Goal: Task Accomplishment & Management: Manage account settings

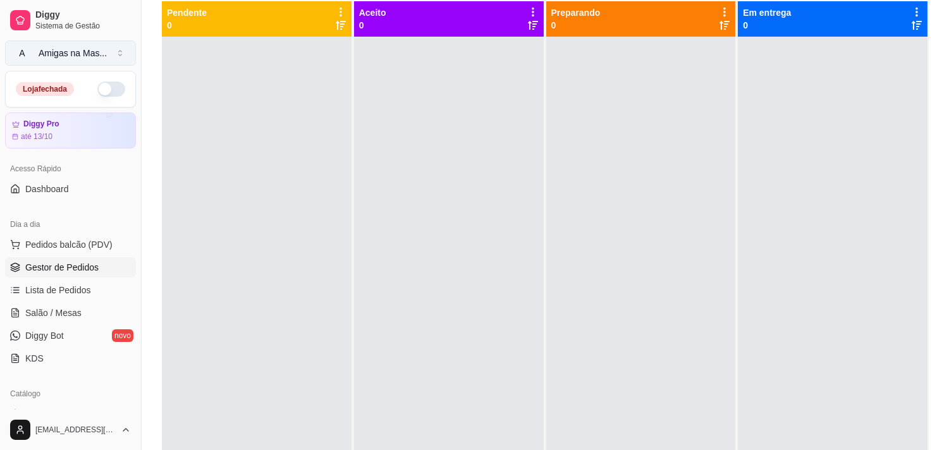
scroll to position [38, 0]
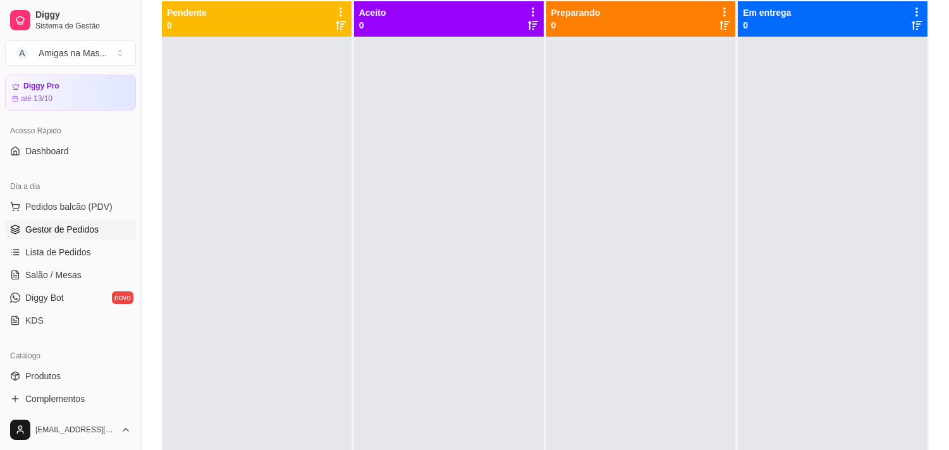
click at [88, 223] on span "Gestor de Pedidos" at bounding box center [61, 229] width 73 height 13
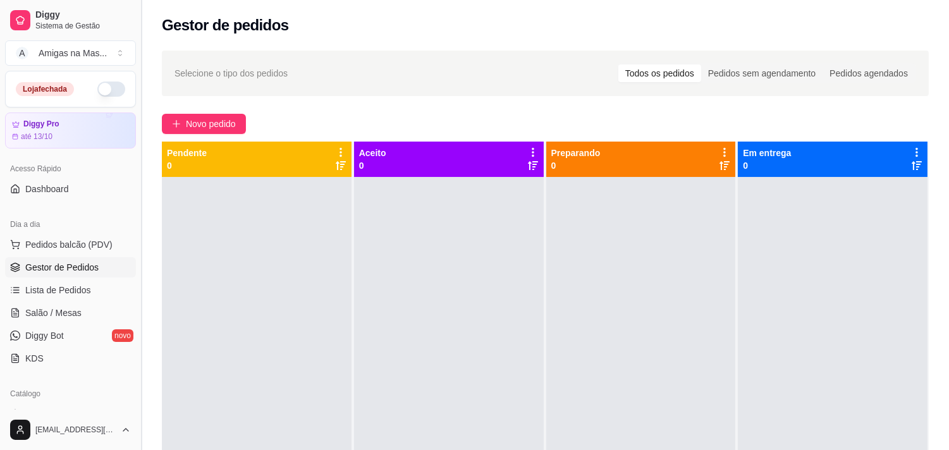
click at [136, 402] on button "Toggle Sidebar" at bounding box center [141, 225] width 10 height 450
click at [162, 402] on div at bounding box center [257, 402] width 190 height 450
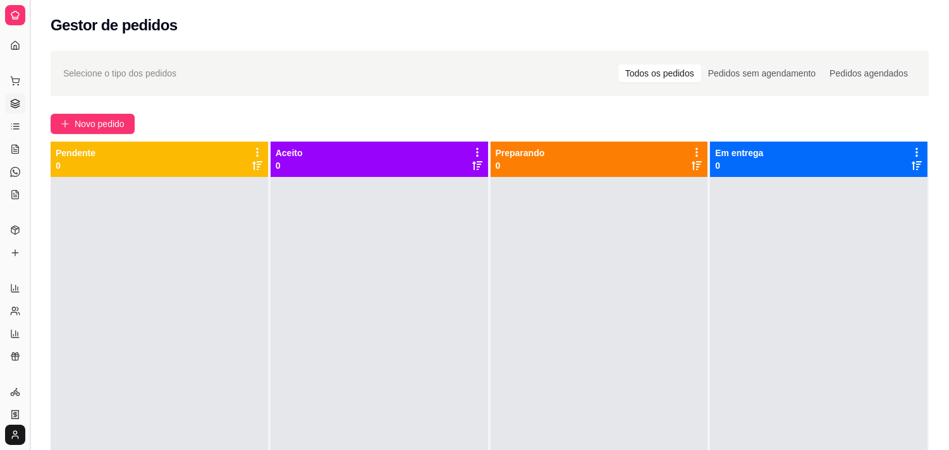
click at [30, 358] on button "Toggle Sidebar" at bounding box center [30, 225] width 10 height 450
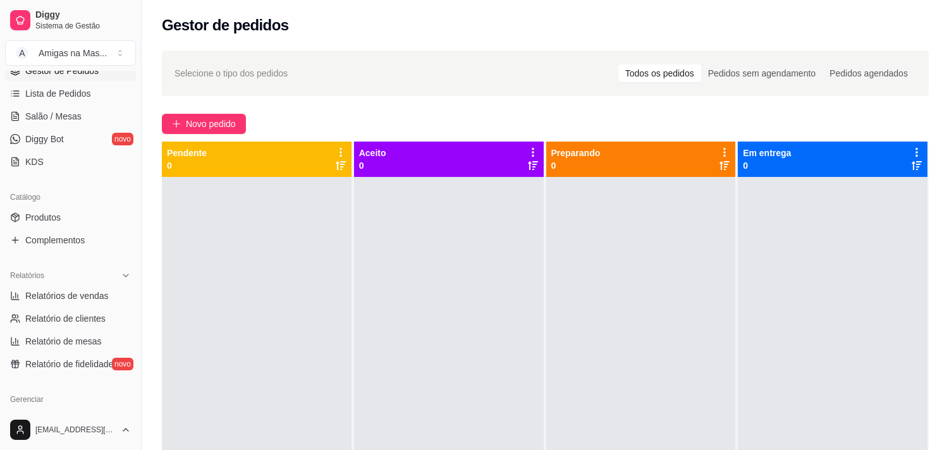
scroll to position [168, 0]
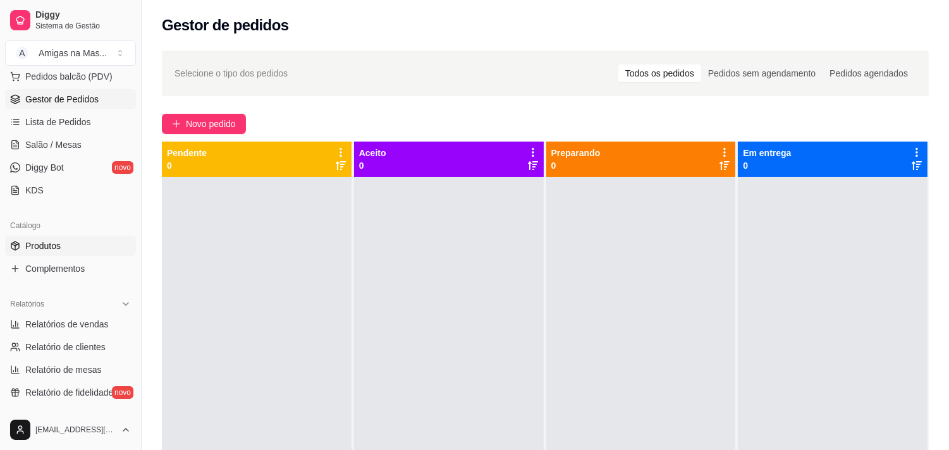
click at [48, 241] on span "Produtos" at bounding box center [42, 246] width 35 height 13
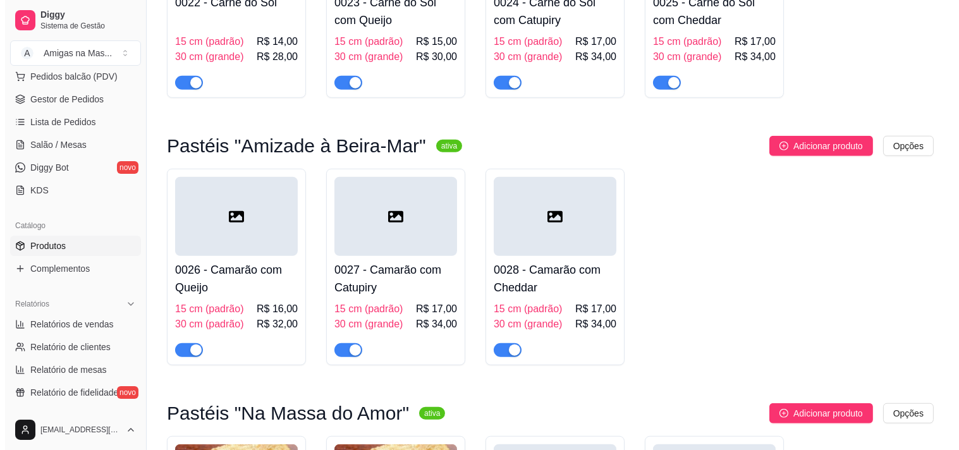
scroll to position [1994, 0]
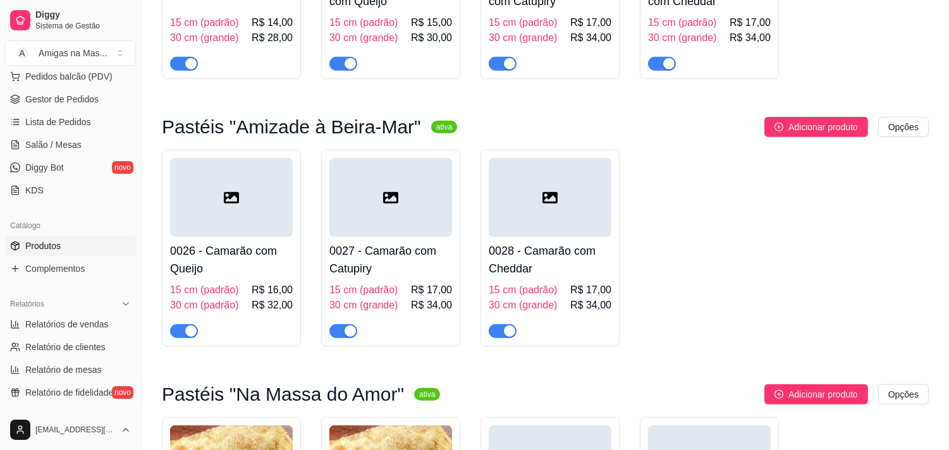
click at [279, 234] on div at bounding box center [231, 197] width 123 height 79
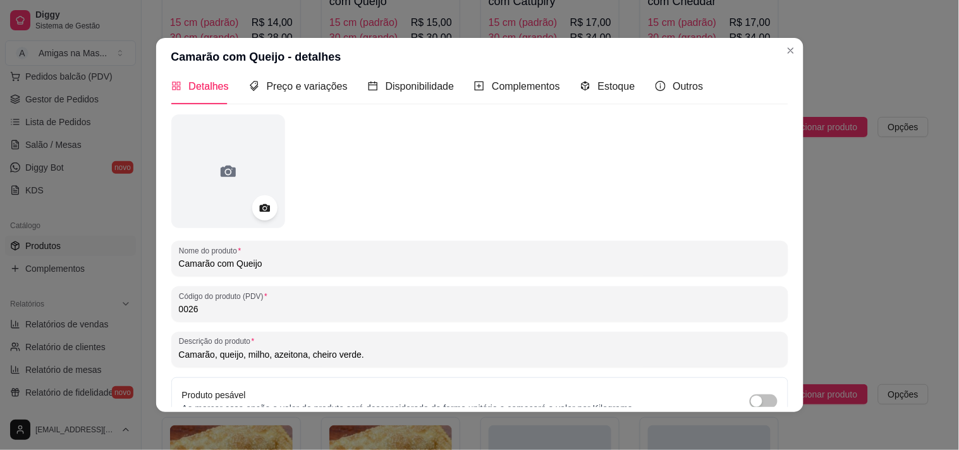
scroll to position [0, 0]
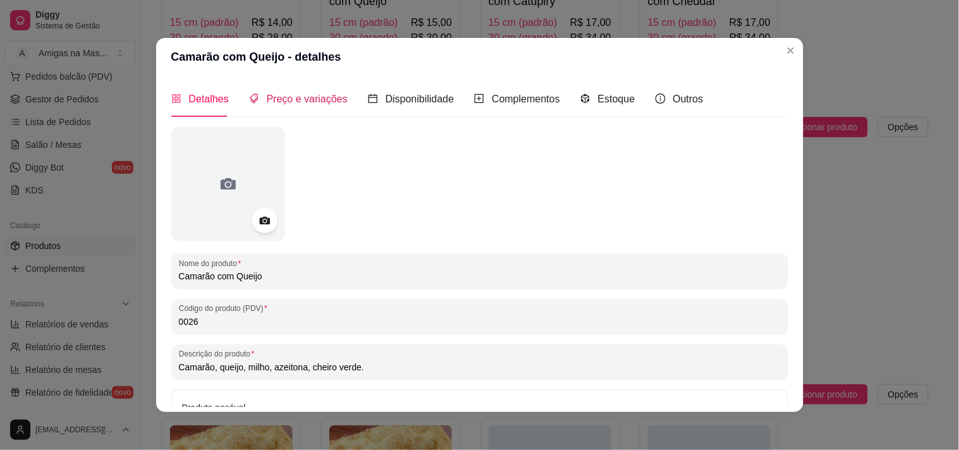
click at [312, 102] on span "Preço e variações" at bounding box center [307, 99] width 81 height 11
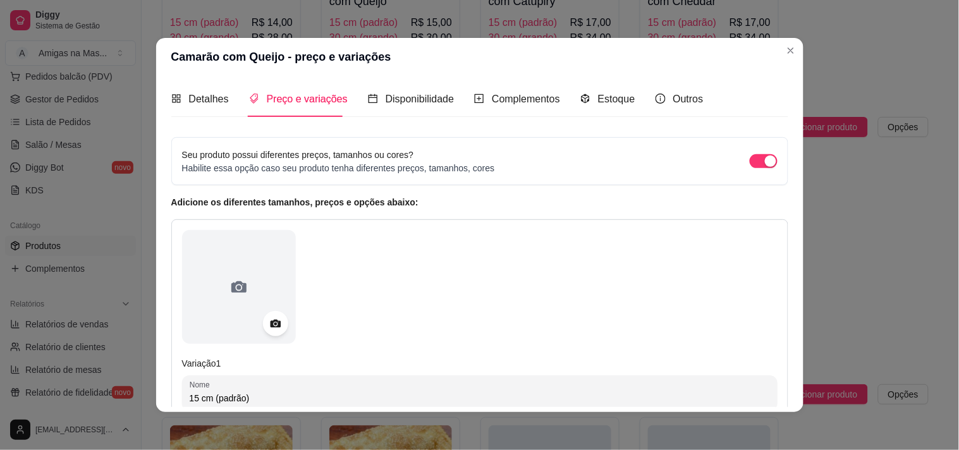
click at [312, 102] on span "Preço e variações" at bounding box center [307, 99] width 81 height 11
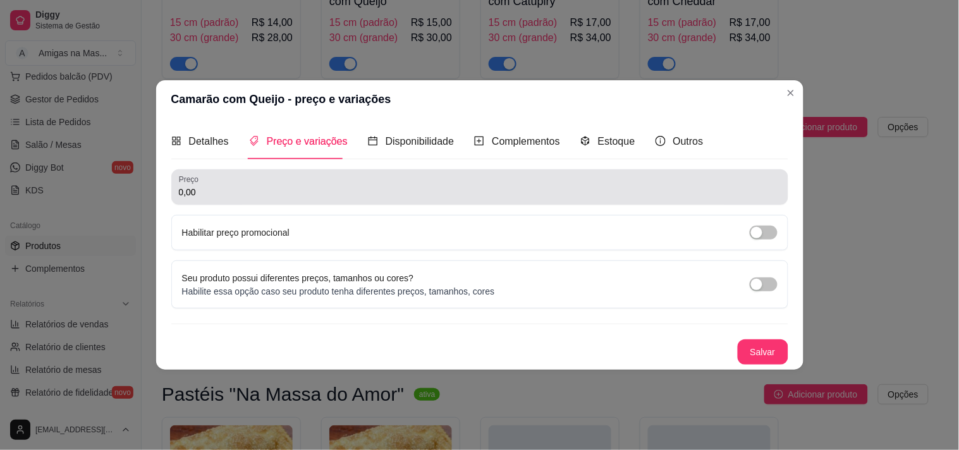
click at [420, 188] on input "0,00" at bounding box center [480, 192] width 602 height 13
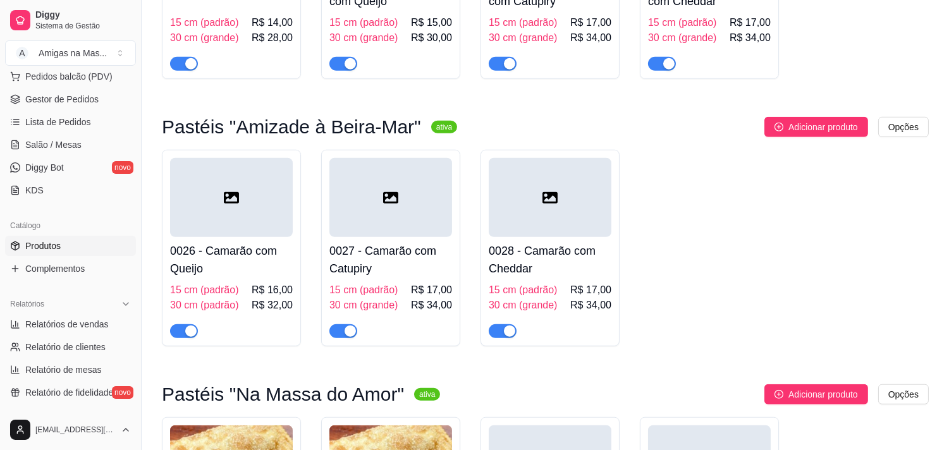
click at [257, 265] on h4 "0026 - Camarão com Queijo" at bounding box center [231, 259] width 123 height 35
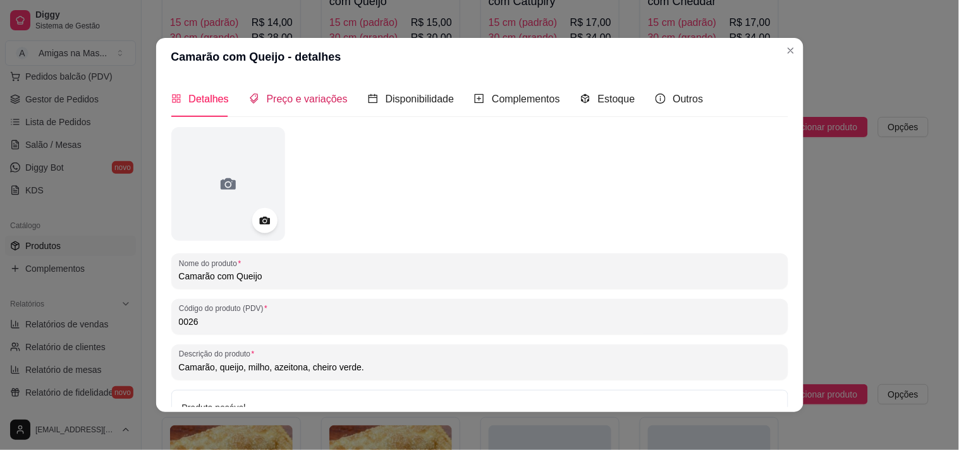
click at [313, 100] on span "Preço e variações" at bounding box center [307, 99] width 81 height 11
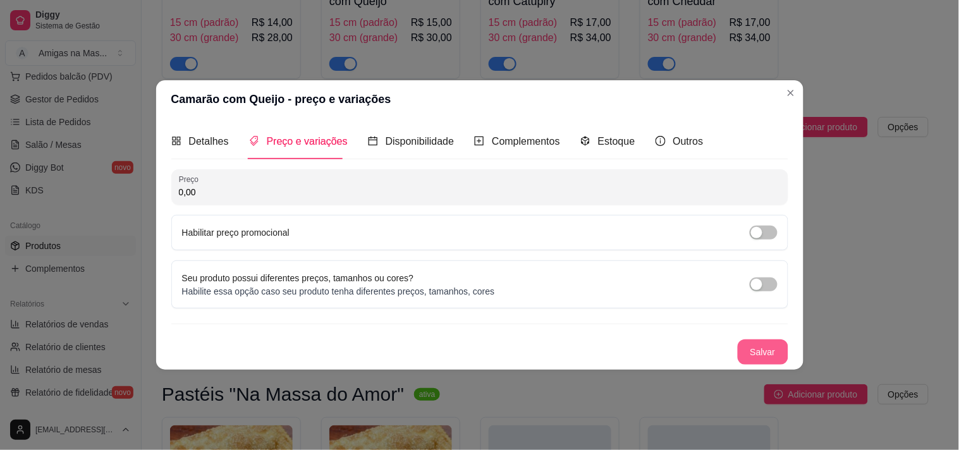
click at [769, 353] on button "Salvar" at bounding box center [762, 351] width 51 height 25
click at [777, 351] on button "Salvar" at bounding box center [762, 351] width 51 height 25
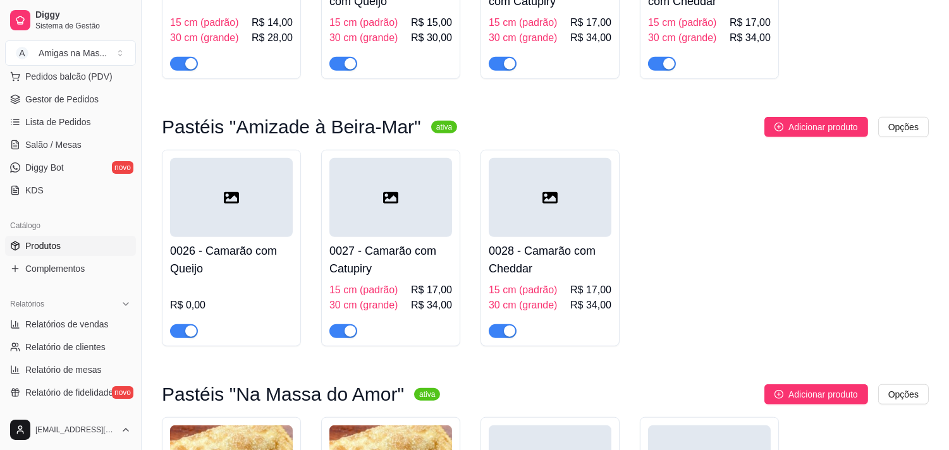
click at [243, 282] on div "0026 - Camarão com Queijo R$ 0,00" at bounding box center [231, 287] width 123 height 101
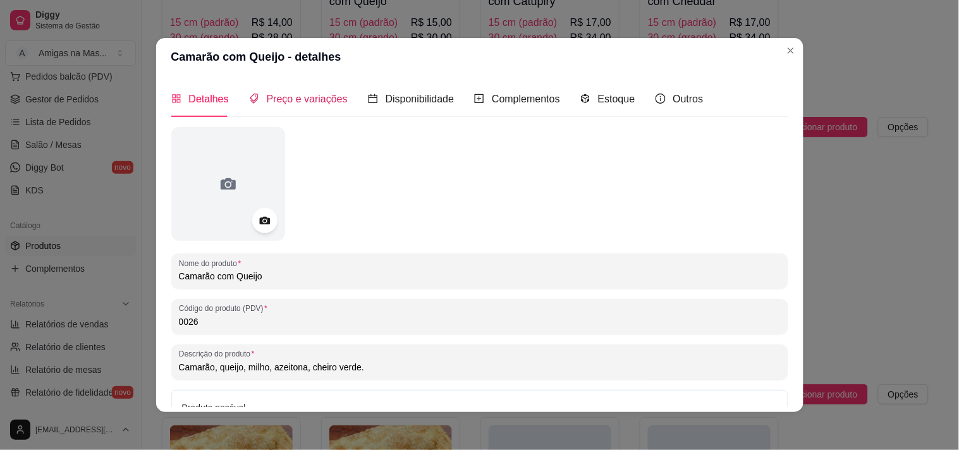
click at [288, 99] on span "Preço e variações" at bounding box center [307, 99] width 81 height 11
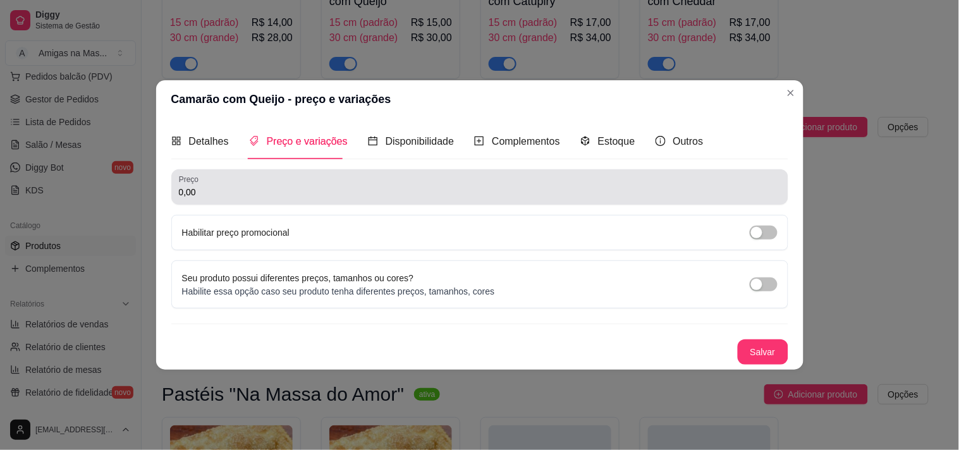
click at [231, 197] on input "0,00" at bounding box center [480, 192] width 602 height 13
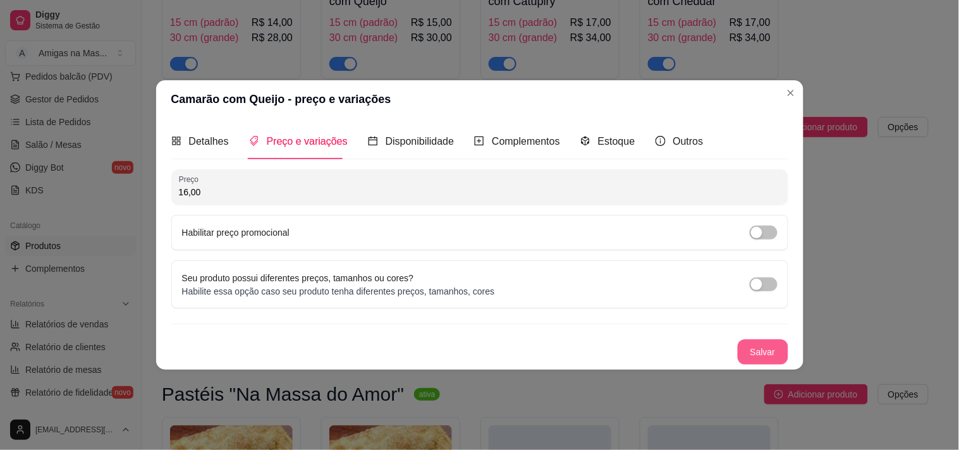
type input "16,00"
click at [766, 352] on button "Salvar" at bounding box center [762, 351] width 51 height 25
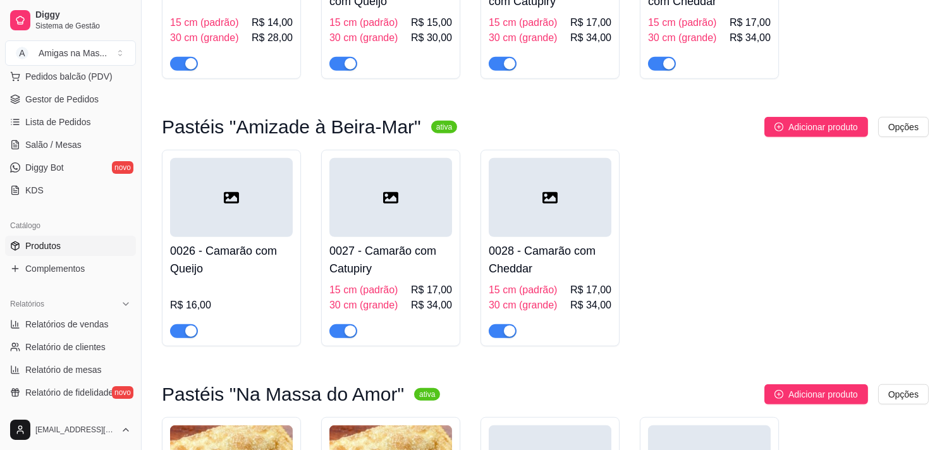
click at [222, 282] on div "0026 - Camarão com Queijo R$ 16,00" at bounding box center [231, 287] width 123 height 101
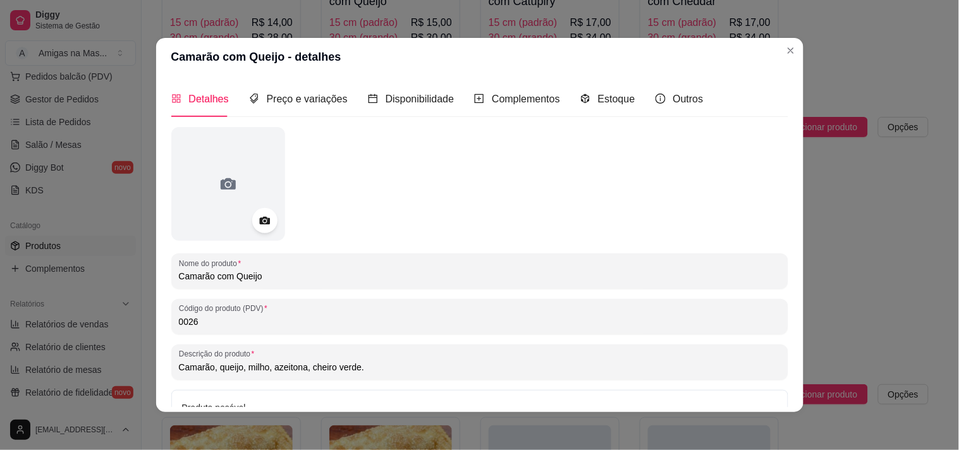
click at [253, 272] on input "Camarão com Queijo" at bounding box center [480, 276] width 602 height 13
click at [281, 280] on input "Camarão com Queijo" at bounding box center [480, 276] width 602 height 13
type input "Camarão com Queijo 15 cm"
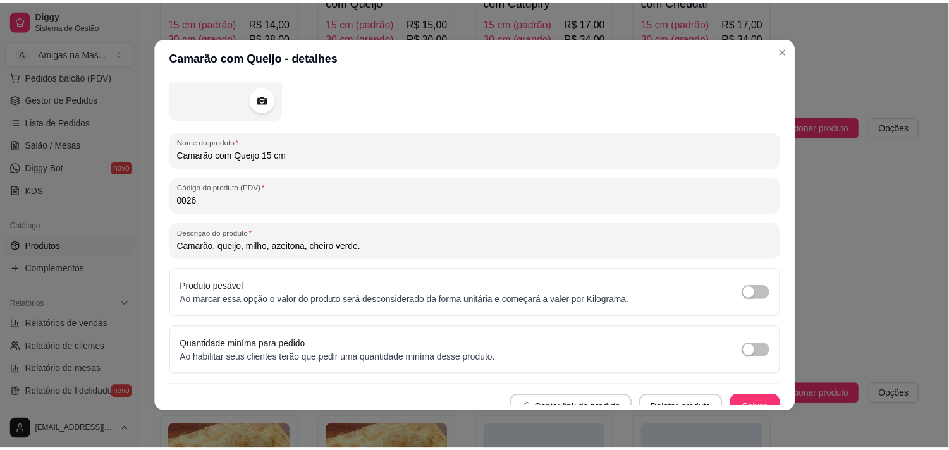
scroll to position [135, 0]
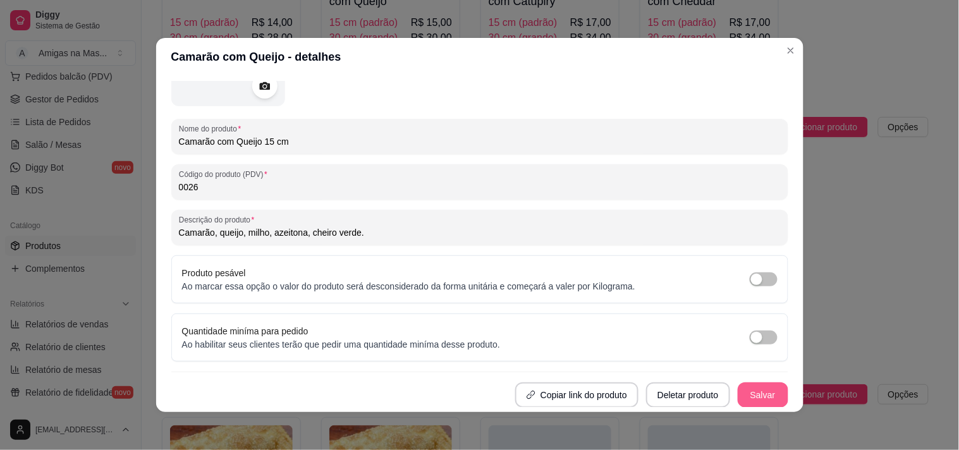
click at [755, 395] on button "Salvar" at bounding box center [762, 394] width 51 height 25
click at [758, 396] on button "Salvar" at bounding box center [762, 395] width 49 height 25
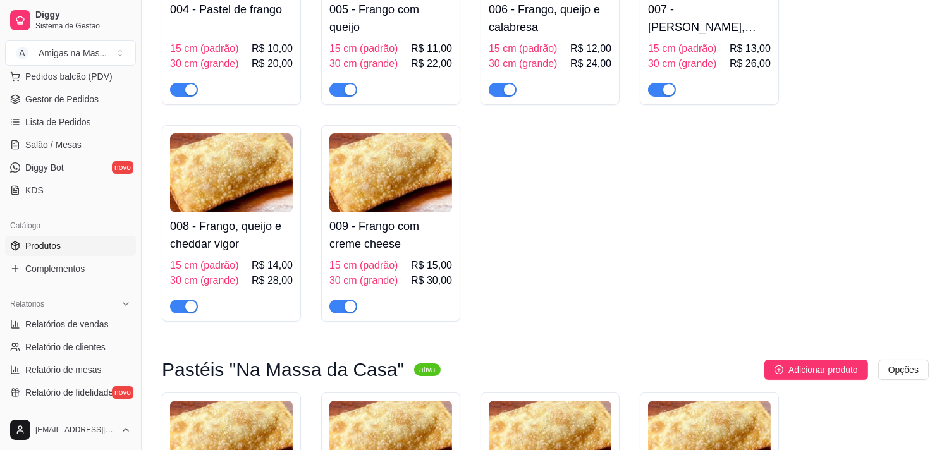
scroll to position [506, 0]
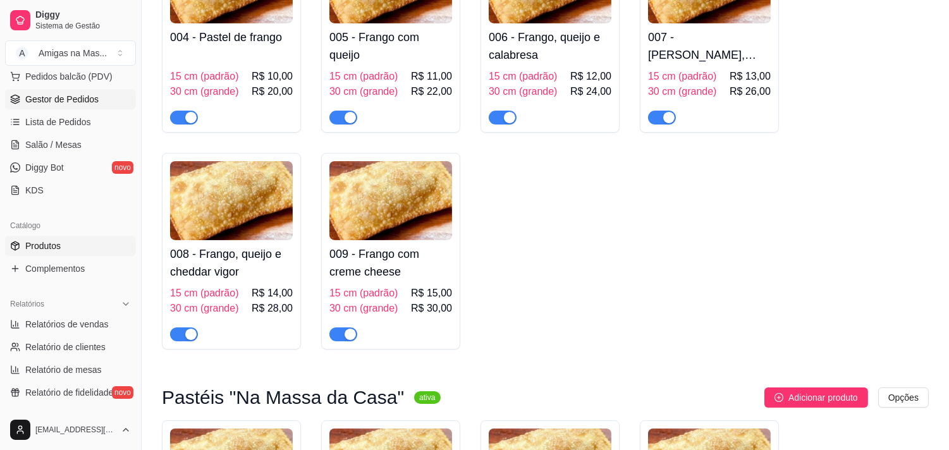
click at [51, 103] on span "Gestor de Pedidos" at bounding box center [61, 99] width 73 height 13
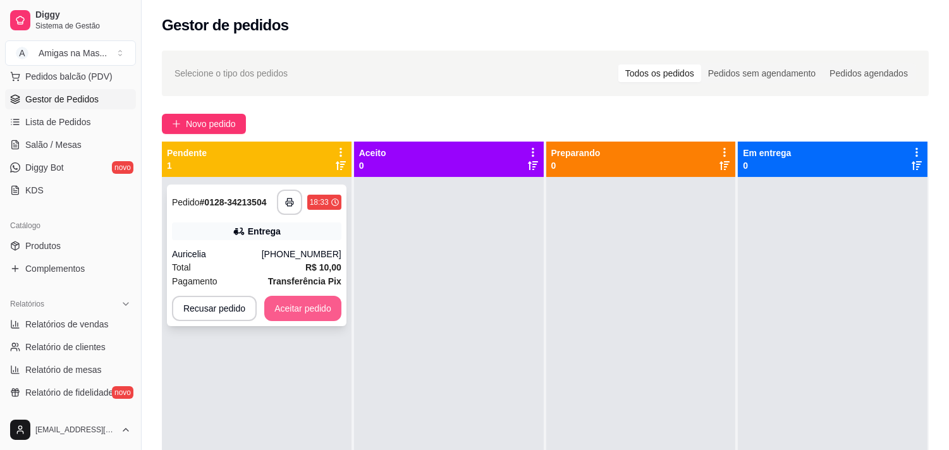
click at [307, 306] on button "Aceitar pedido" at bounding box center [302, 308] width 77 height 25
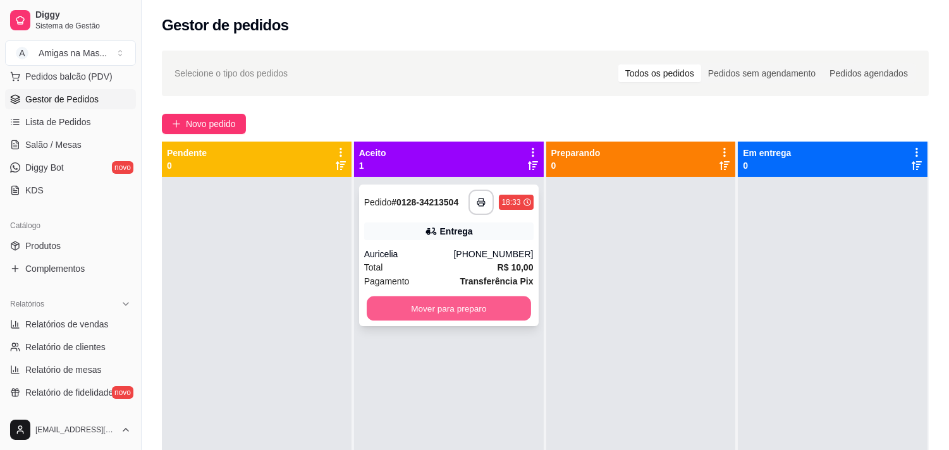
click at [447, 314] on button "Mover para preparo" at bounding box center [449, 308] width 164 height 25
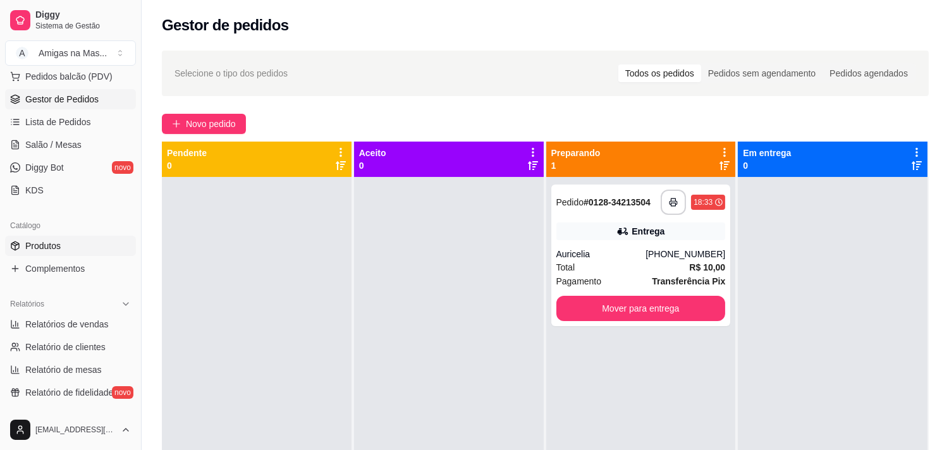
click at [53, 246] on span "Produtos" at bounding box center [42, 246] width 35 height 13
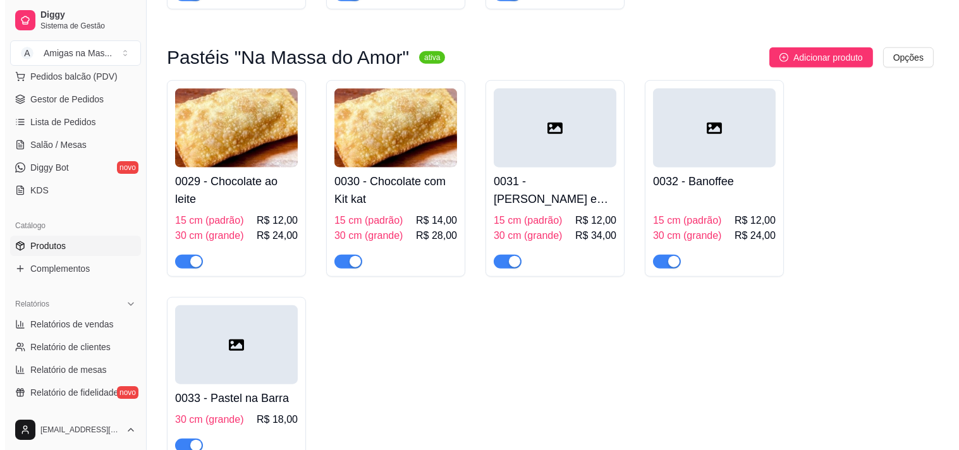
scroll to position [2724, 0]
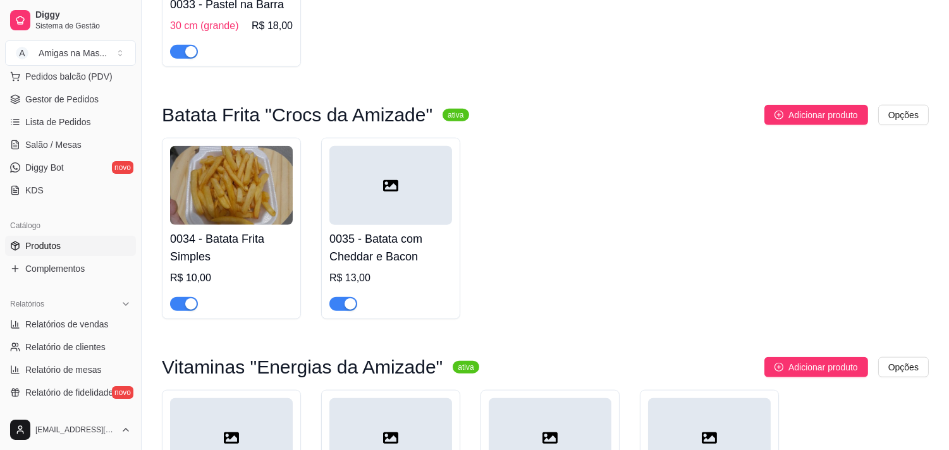
click at [408, 262] on h4 "0035 - Batata com Cheddar e Bacon" at bounding box center [390, 247] width 123 height 35
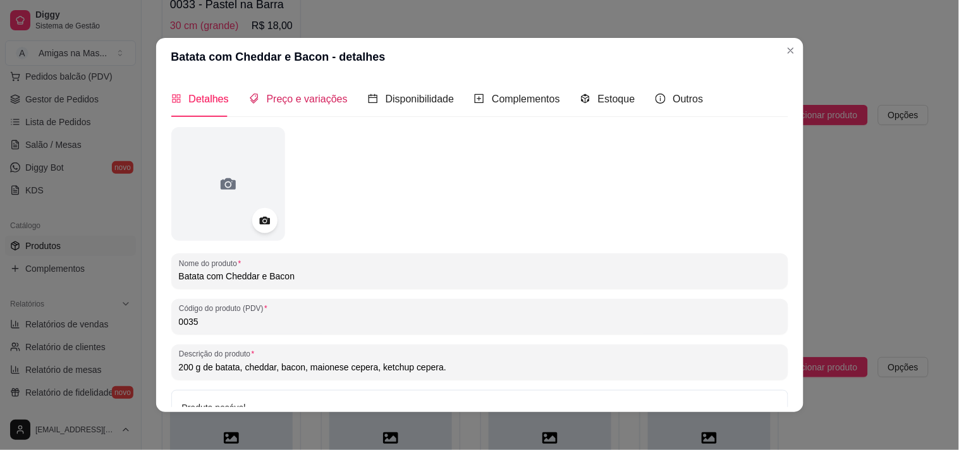
click at [297, 102] on span "Preço e variações" at bounding box center [307, 99] width 81 height 11
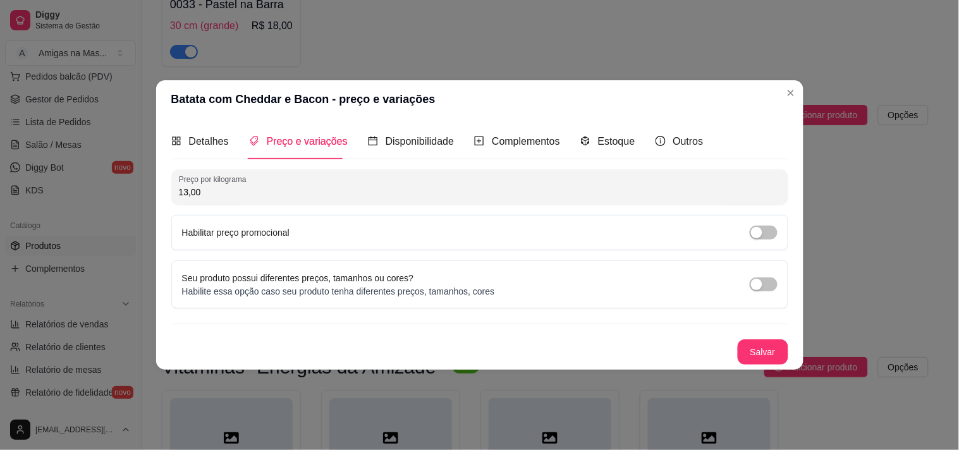
click at [282, 186] on input "13,00" at bounding box center [480, 192] width 602 height 13
type input "15,00"
click at [744, 349] on button "Salvar" at bounding box center [762, 352] width 49 height 25
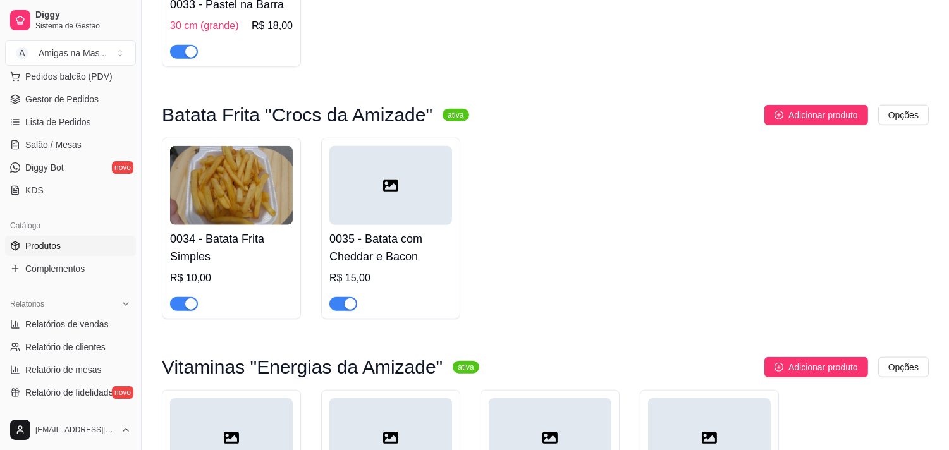
click at [245, 49] on div at bounding box center [231, 45] width 123 height 25
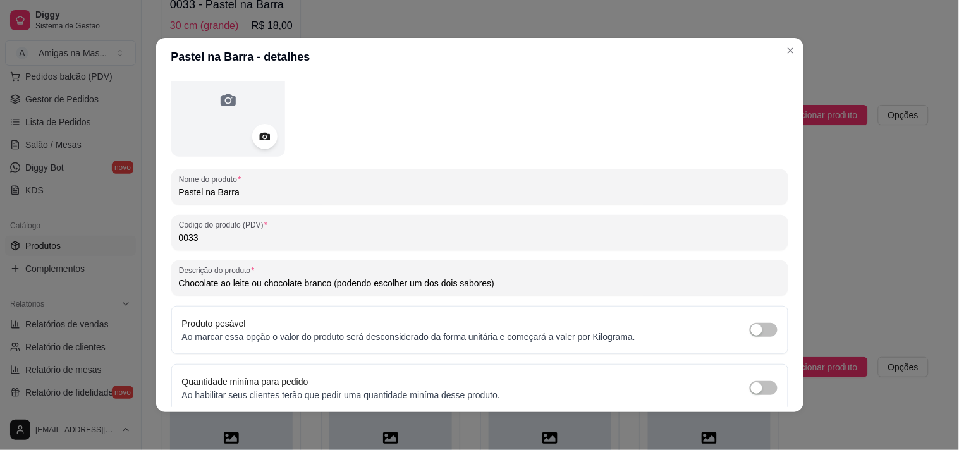
scroll to position [135, 0]
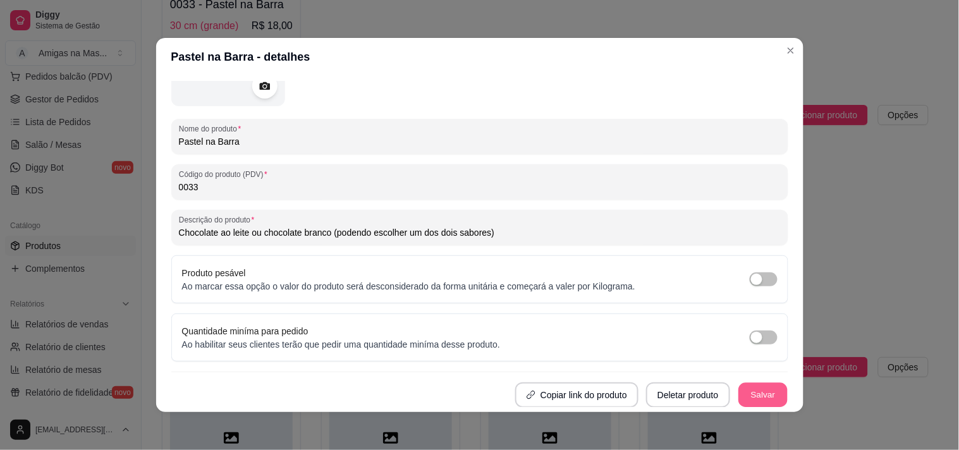
click at [741, 394] on button "Salvar" at bounding box center [762, 395] width 49 height 25
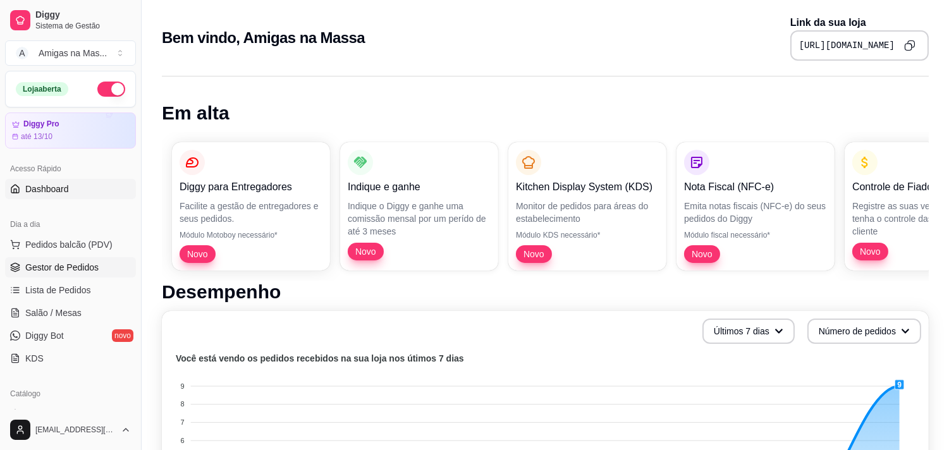
click at [70, 266] on span "Gestor de Pedidos" at bounding box center [61, 267] width 73 height 13
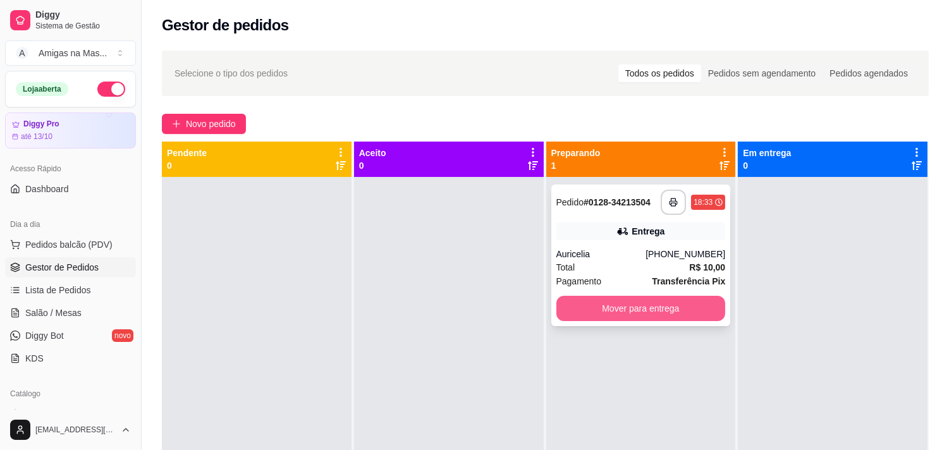
click at [657, 320] on button "Mover para entrega" at bounding box center [640, 308] width 169 height 25
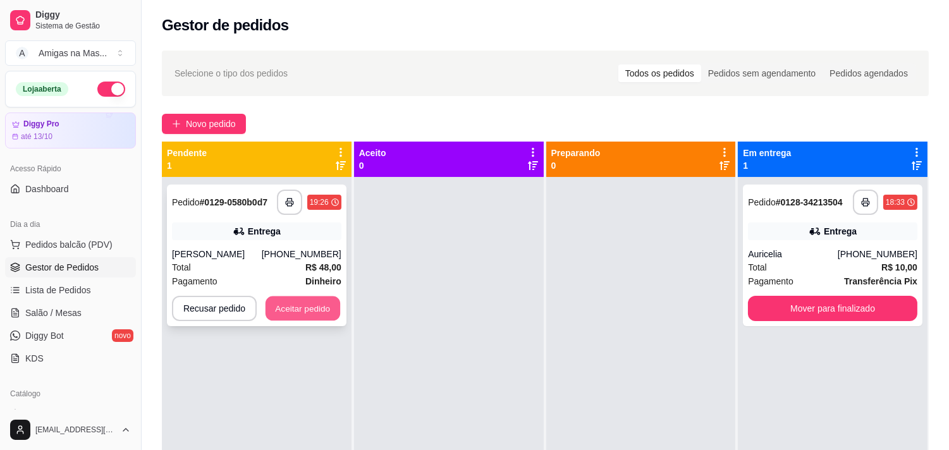
click at [306, 307] on button "Aceitar pedido" at bounding box center [302, 308] width 75 height 25
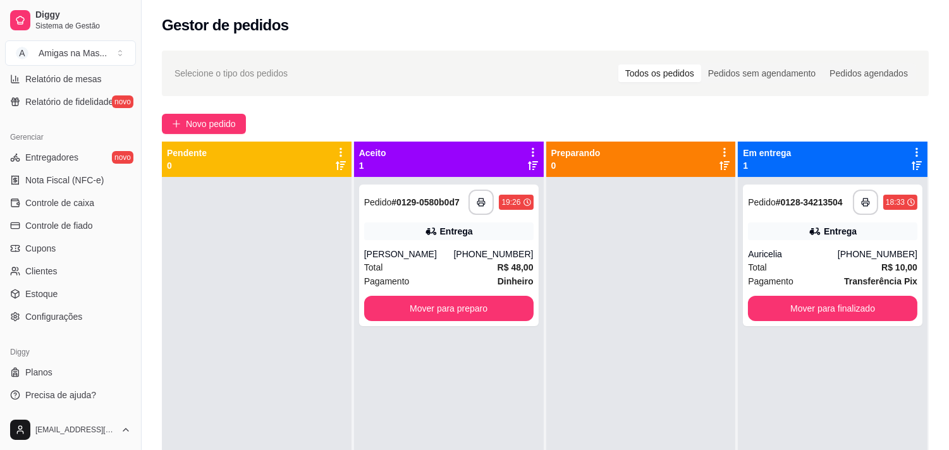
scroll to position [163, 0]
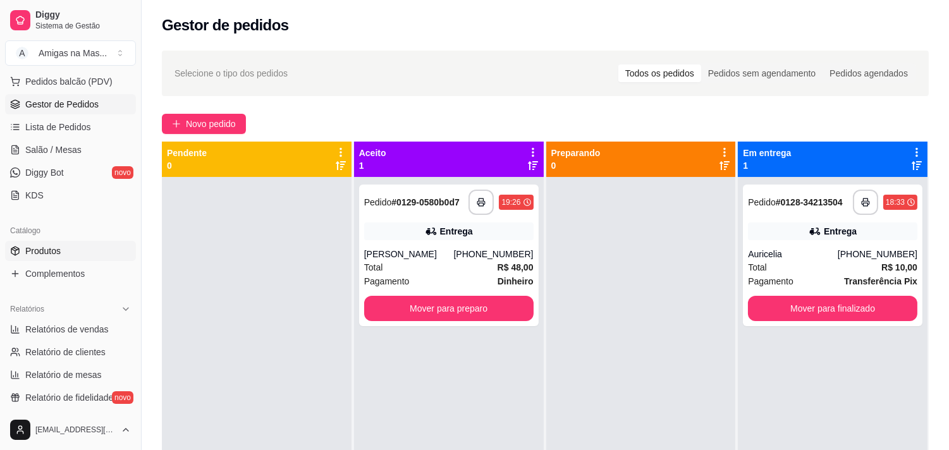
click at [32, 247] on span "Produtos" at bounding box center [42, 251] width 35 height 13
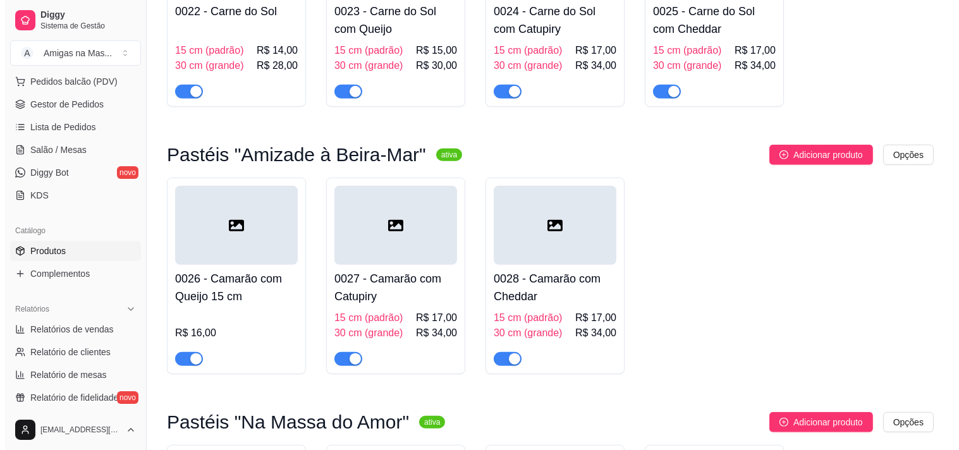
scroll to position [2359, 0]
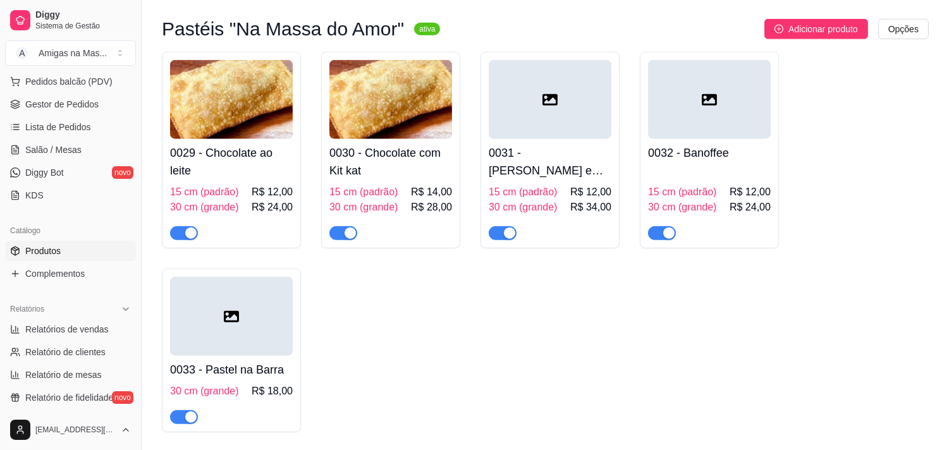
click at [225, 376] on h4 "0033 - Pastel na Barra" at bounding box center [231, 370] width 123 height 18
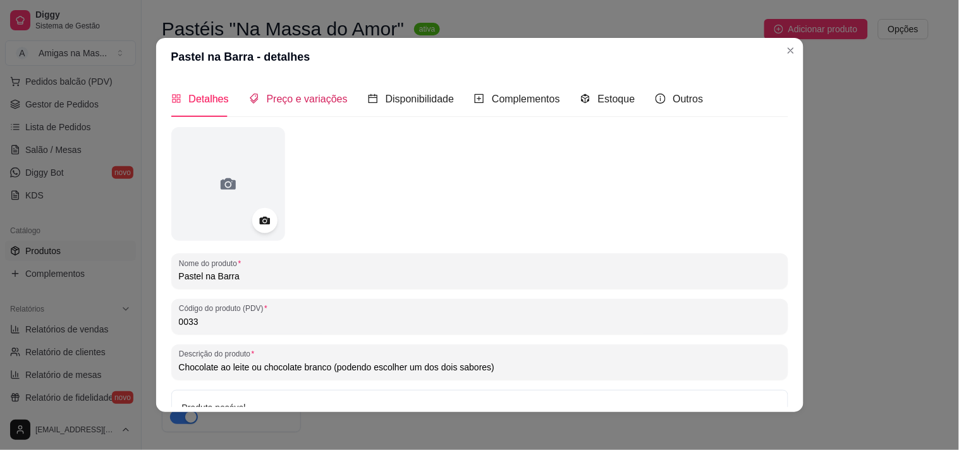
click at [284, 101] on span "Preço e variações" at bounding box center [307, 99] width 81 height 11
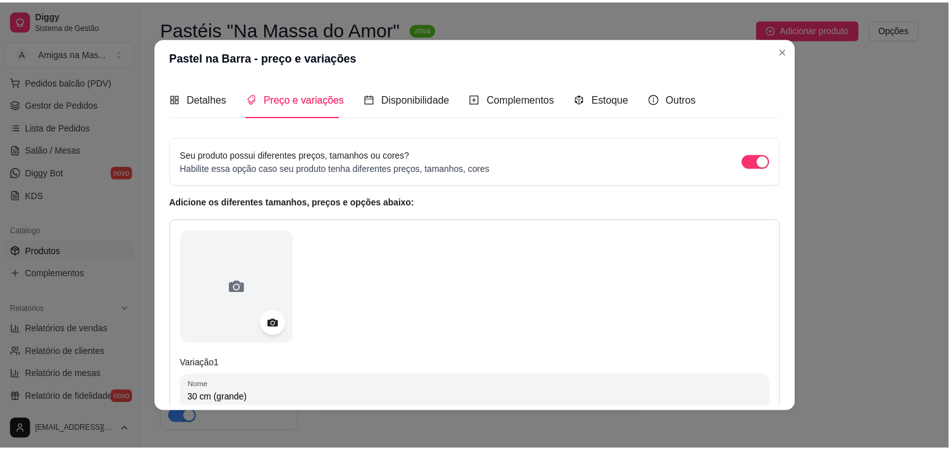
scroll to position [282, 0]
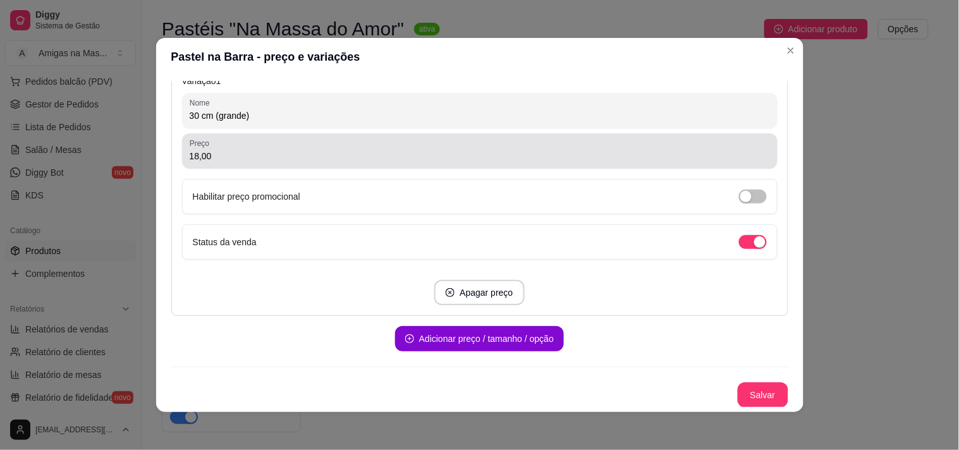
click at [210, 158] on input "18,00" at bounding box center [480, 156] width 580 height 13
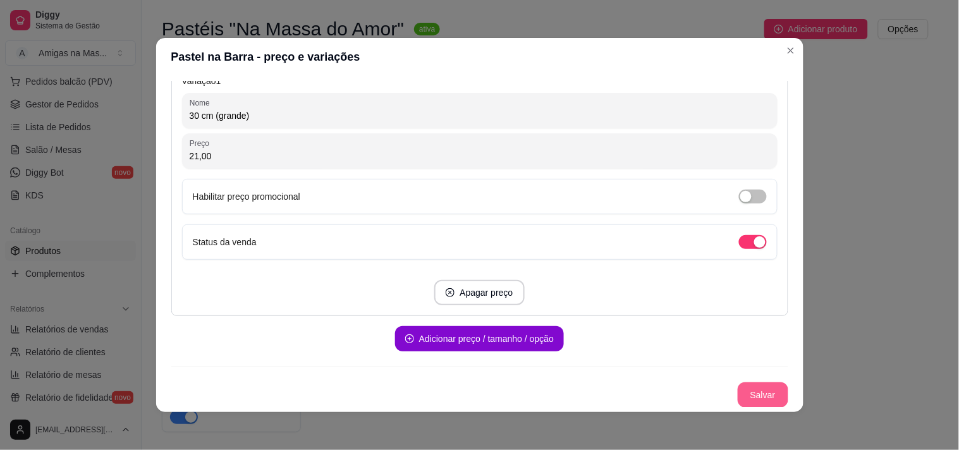
type input "21,00"
click at [741, 394] on button "Salvar" at bounding box center [762, 395] width 49 height 25
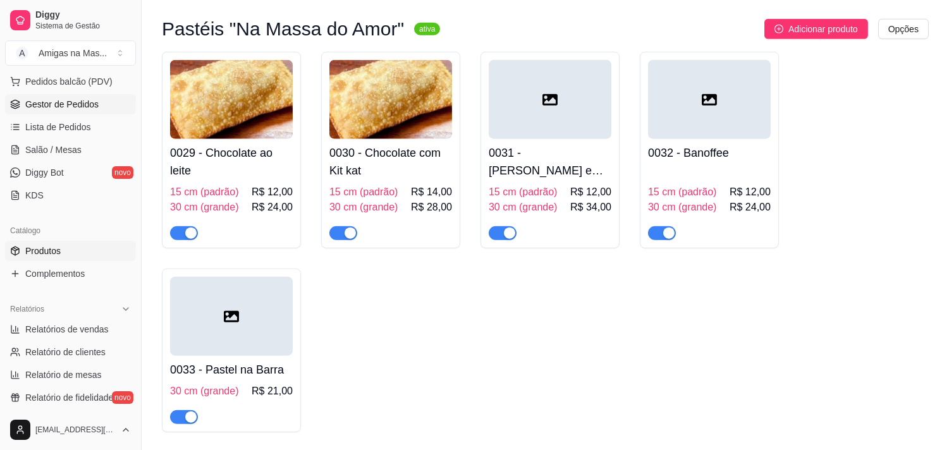
click at [84, 109] on span "Gestor de Pedidos" at bounding box center [61, 104] width 73 height 13
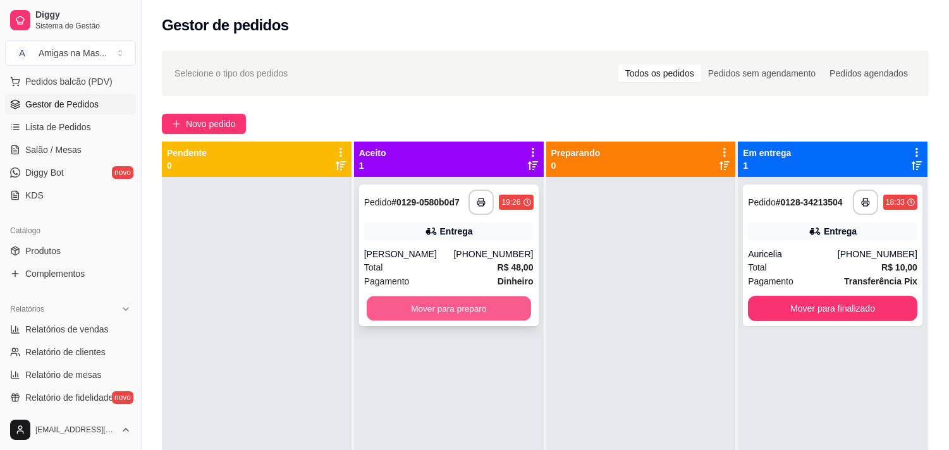
click at [440, 311] on button "Mover para preparo" at bounding box center [449, 308] width 164 height 25
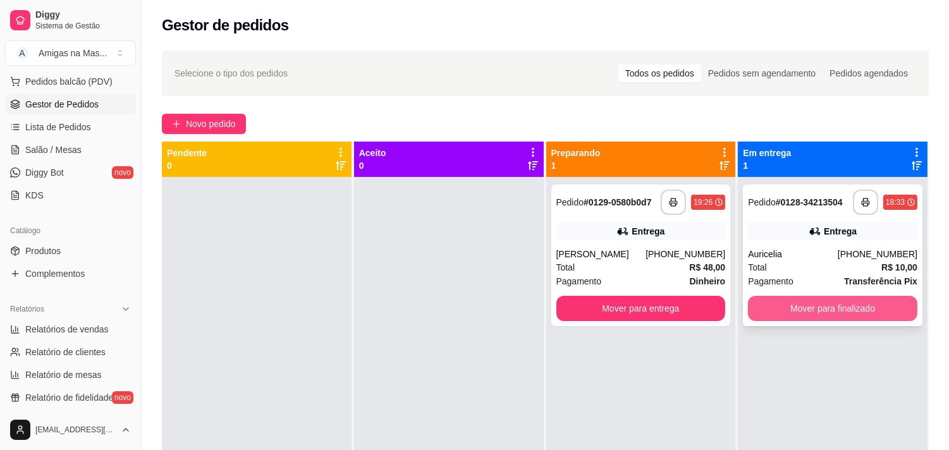
click at [803, 310] on button "Mover para finalizado" at bounding box center [832, 308] width 169 height 25
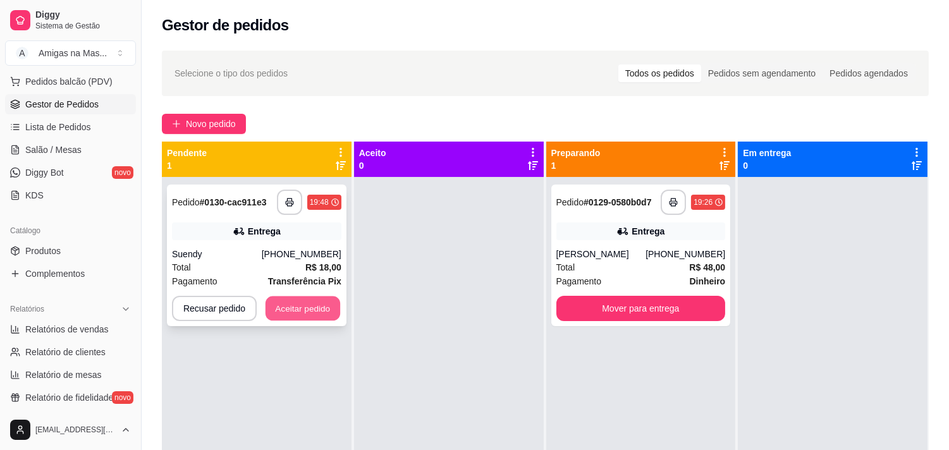
click at [305, 306] on button "Aceitar pedido" at bounding box center [302, 308] width 75 height 25
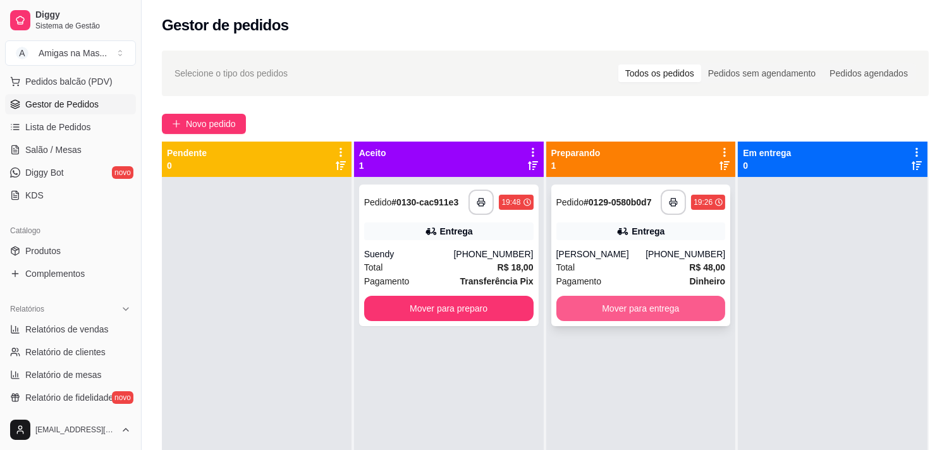
click at [623, 310] on button "Mover para entrega" at bounding box center [640, 308] width 169 height 25
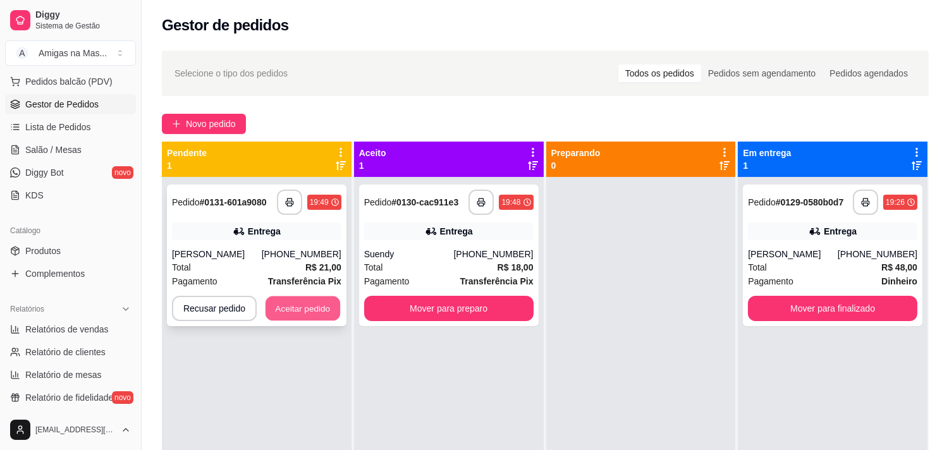
click at [292, 305] on button "Aceitar pedido" at bounding box center [302, 308] width 75 height 25
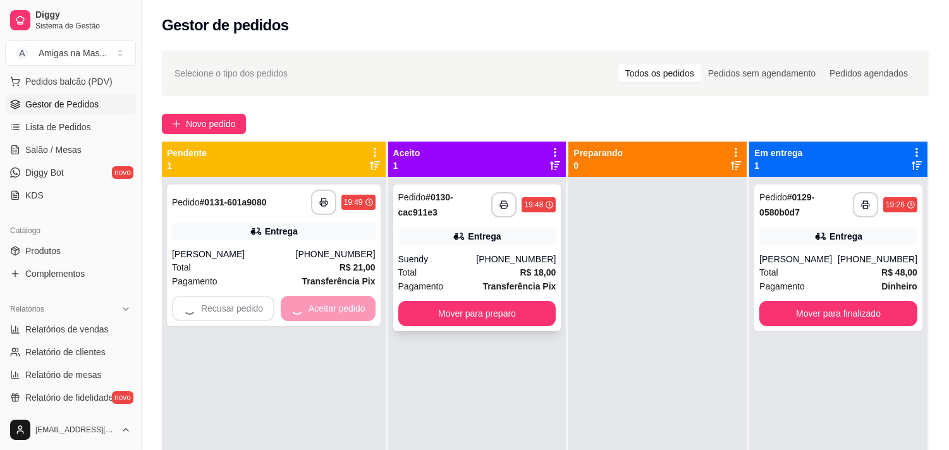
click at [431, 313] on button "Mover para preparo" at bounding box center [477, 313] width 158 height 25
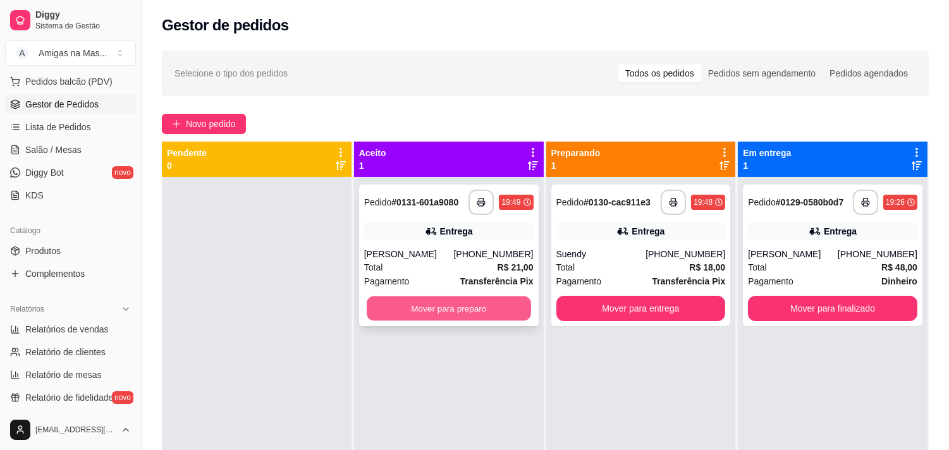
click at [433, 317] on button "Mover para preparo" at bounding box center [449, 308] width 164 height 25
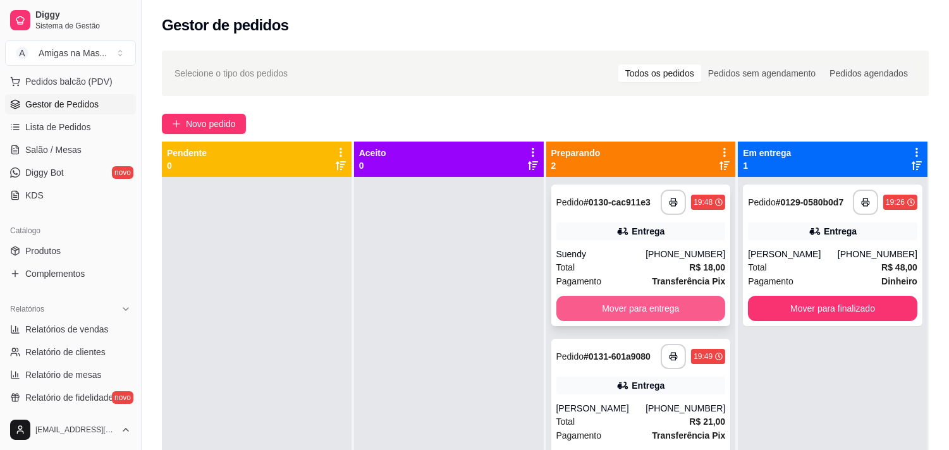
click at [648, 308] on button "Mover para entrega" at bounding box center [640, 308] width 169 height 25
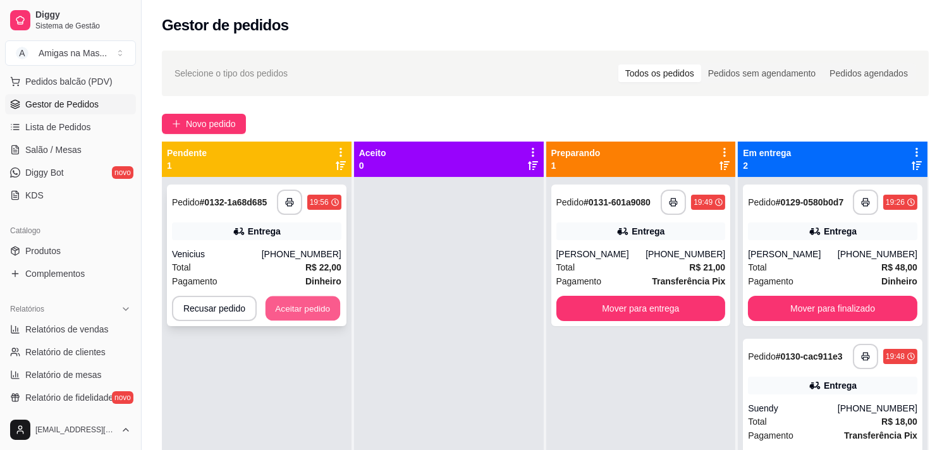
click at [308, 314] on button "Aceitar pedido" at bounding box center [302, 308] width 75 height 25
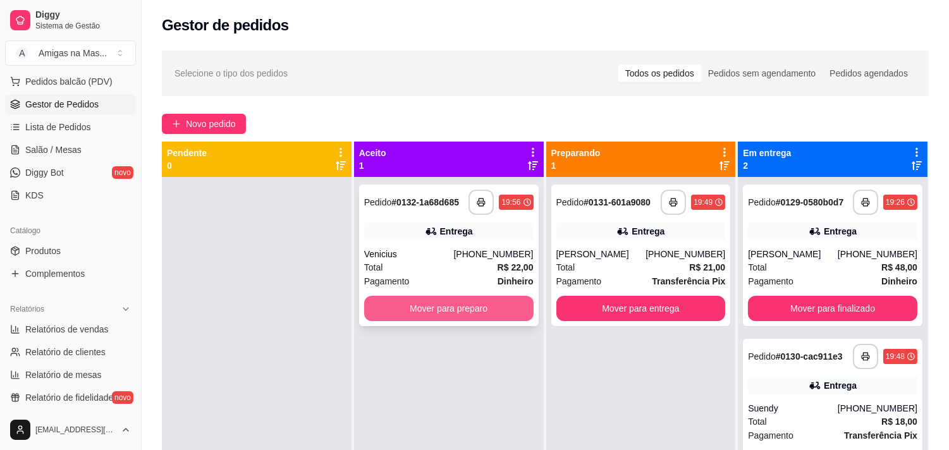
click at [439, 304] on button "Mover para preparo" at bounding box center [448, 308] width 169 height 25
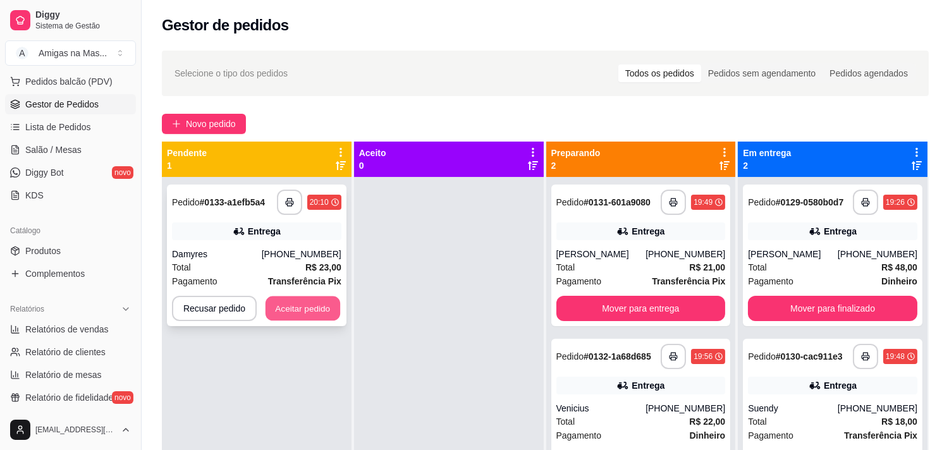
click at [286, 312] on button "Aceitar pedido" at bounding box center [302, 308] width 75 height 25
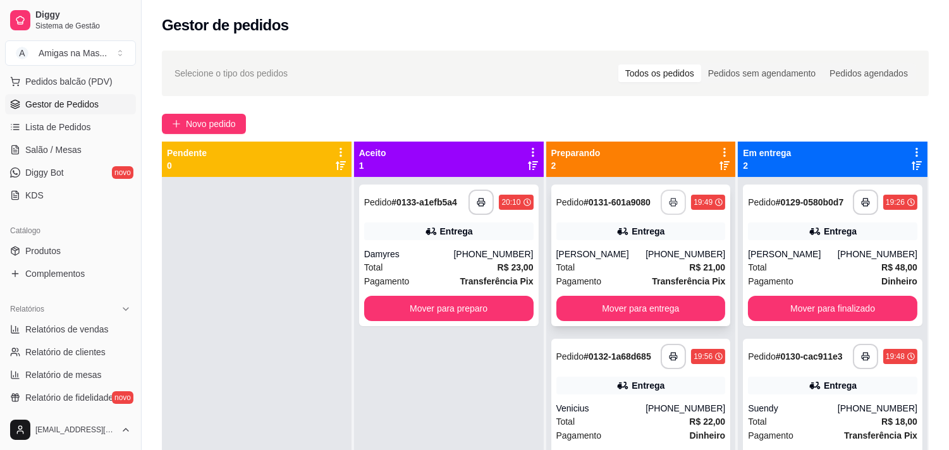
click at [639, 311] on button "Mover para entrega" at bounding box center [640, 308] width 169 height 25
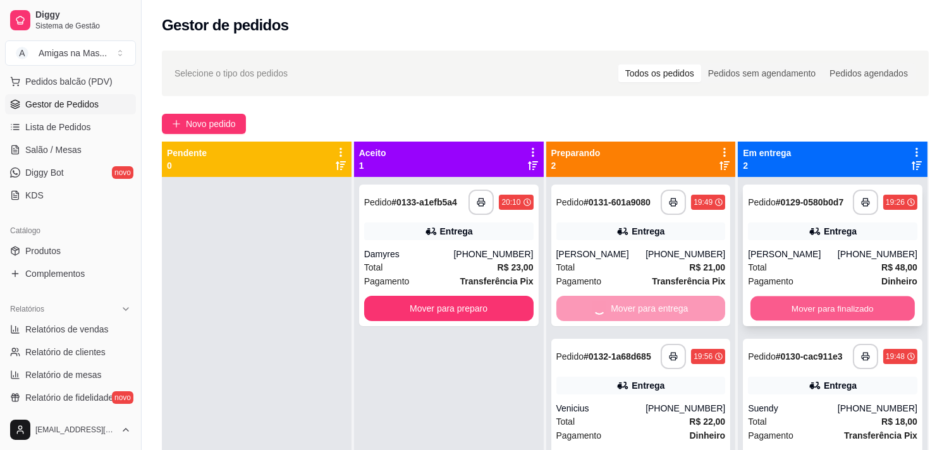
click at [808, 313] on button "Mover para finalizado" at bounding box center [832, 308] width 164 height 25
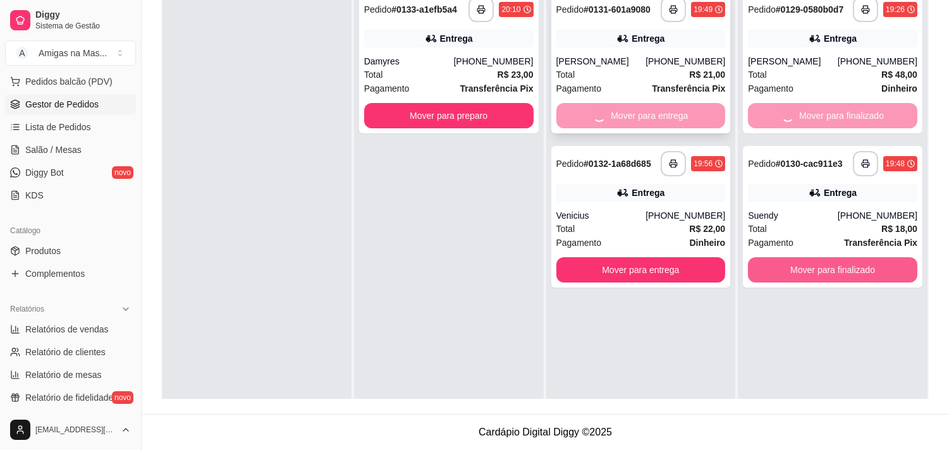
click at [809, 260] on button "Mover para finalizado" at bounding box center [832, 269] width 169 height 25
click at [809, 264] on button "Mover para finalizado" at bounding box center [832, 269] width 169 height 25
click at [608, 84] on div "Pagamento Transferência Pix" at bounding box center [640, 89] width 169 height 14
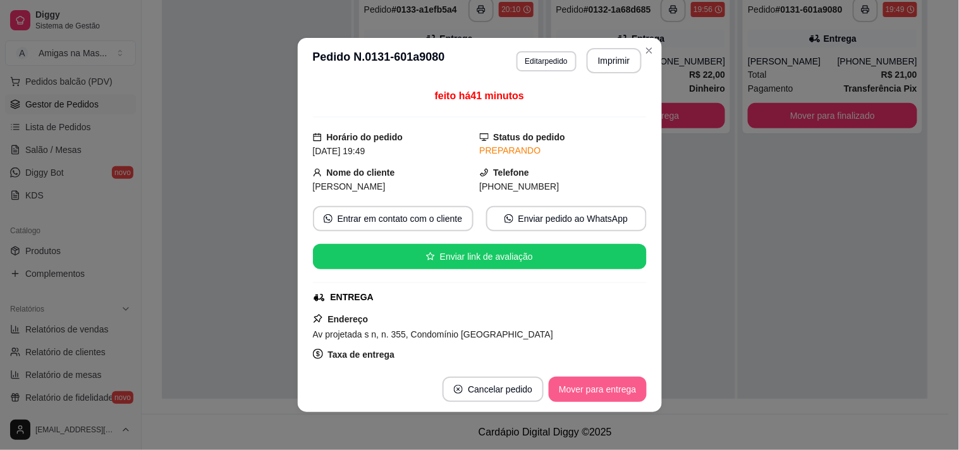
click at [579, 383] on button "Mover para entrega" at bounding box center [597, 389] width 97 height 25
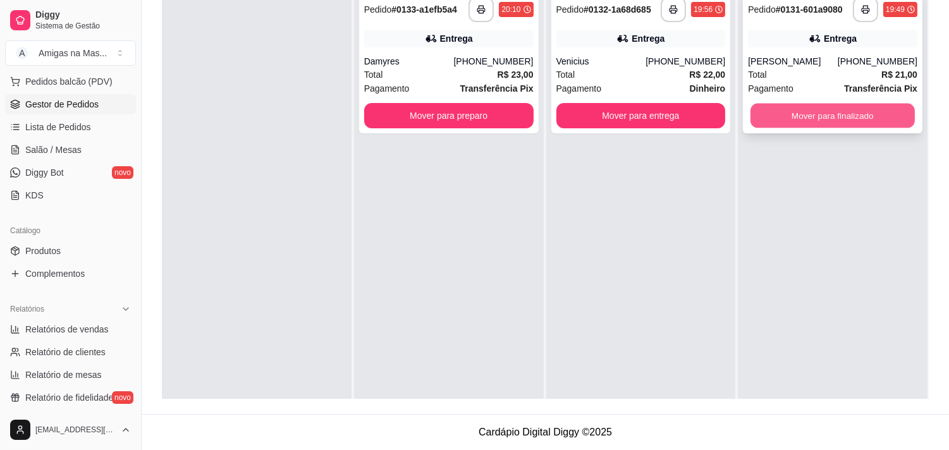
click at [787, 108] on button "Mover para finalizado" at bounding box center [832, 116] width 164 height 25
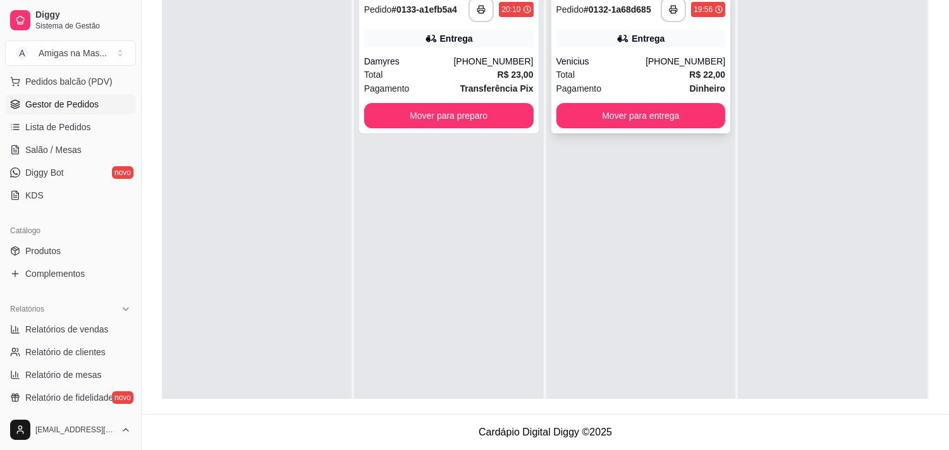
click at [602, 63] on div "Venicius" at bounding box center [601, 61] width 90 height 13
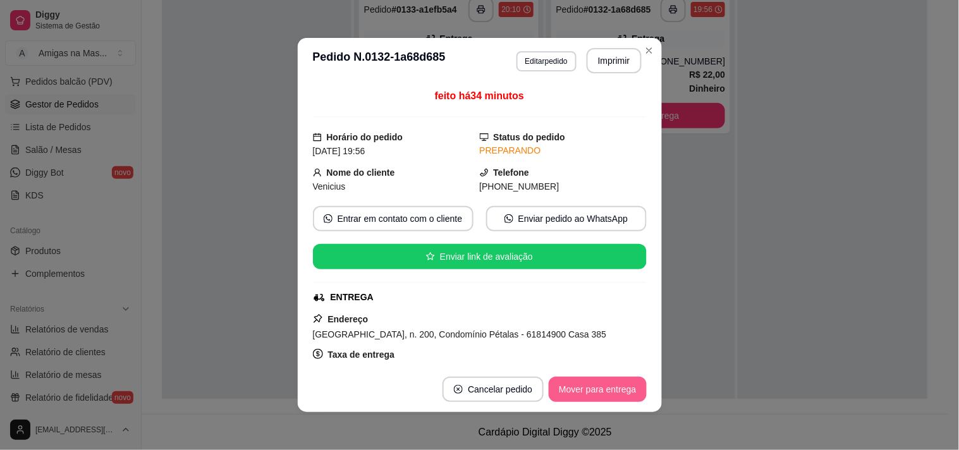
click at [571, 390] on button "Mover para entrega" at bounding box center [597, 389] width 97 height 25
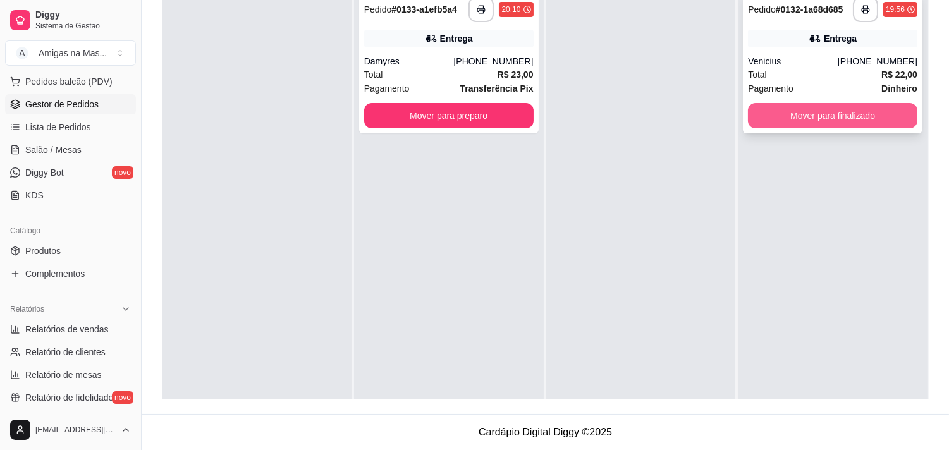
click at [782, 107] on button "Mover para finalizado" at bounding box center [832, 115] width 169 height 25
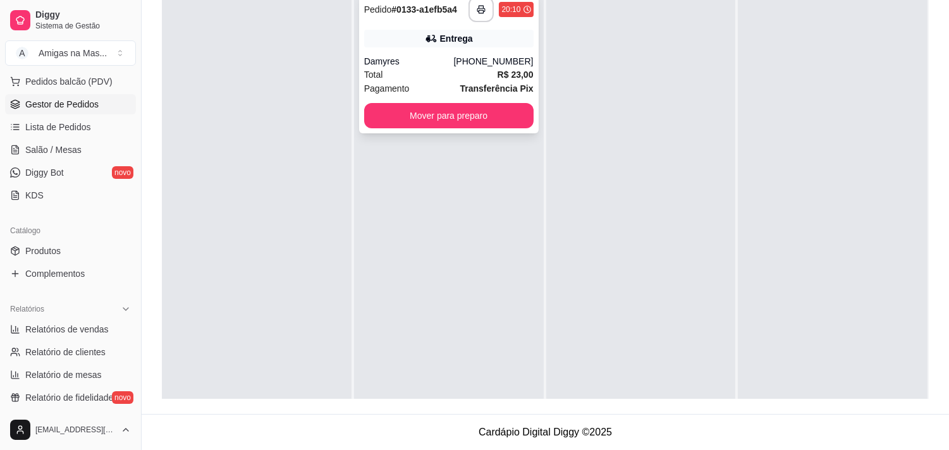
click at [456, 80] on div "Total R$ 23,00" at bounding box center [448, 75] width 169 height 14
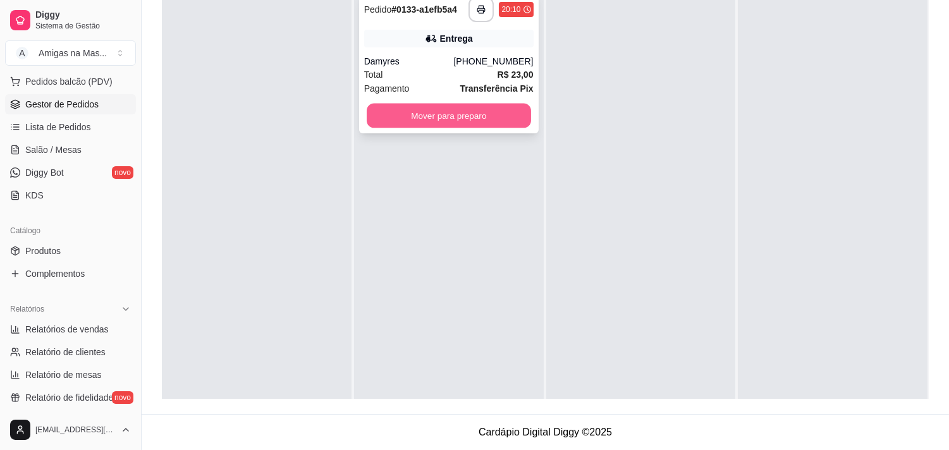
click at [411, 112] on button "Mover para preparo" at bounding box center [449, 116] width 164 height 25
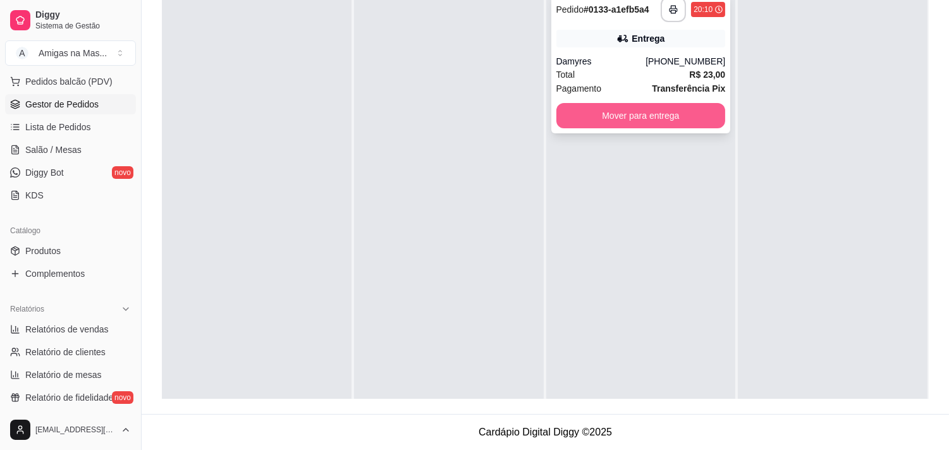
click at [637, 108] on button "Mover para entrega" at bounding box center [640, 115] width 169 height 25
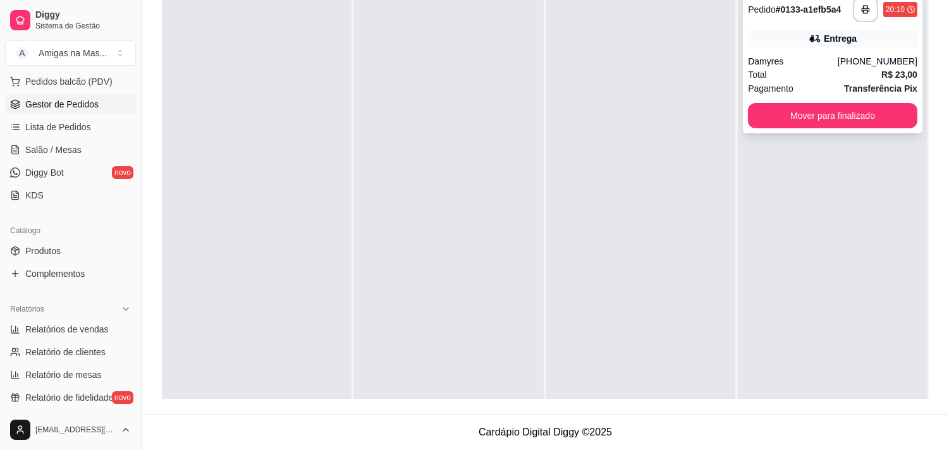
click at [792, 82] on div "Pagamento Transferência Pix" at bounding box center [832, 89] width 169 height 14
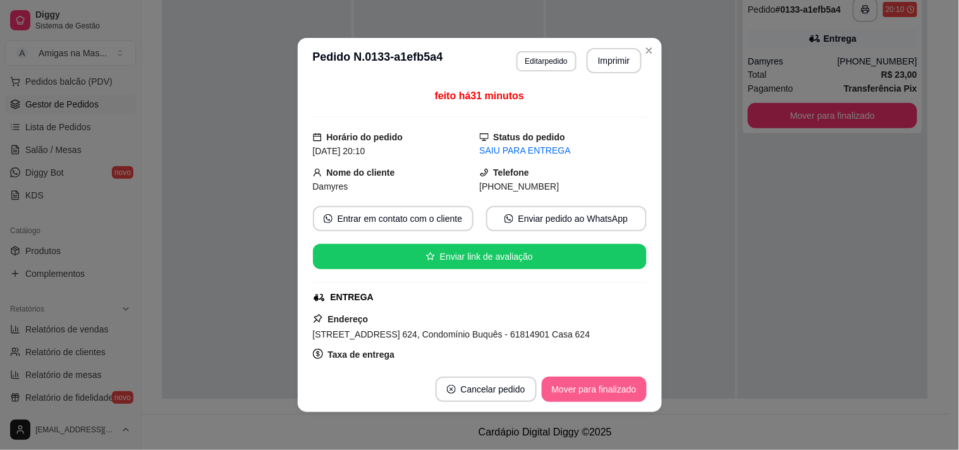
click at [573, 396] on button "Mover para finalizado" at bounding box center [594, 389] width 105 height 25
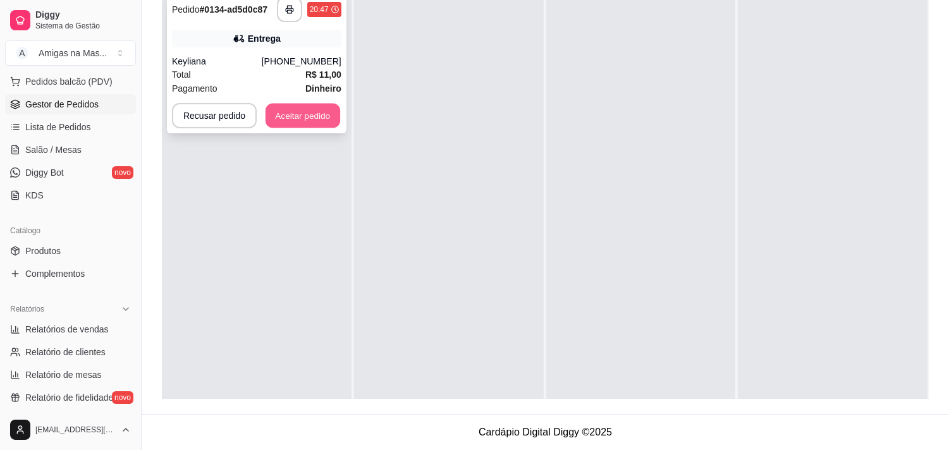
click at [316, 109] on button "Aceitar pedido" at bounding box center [302, 116] width 75 height 25
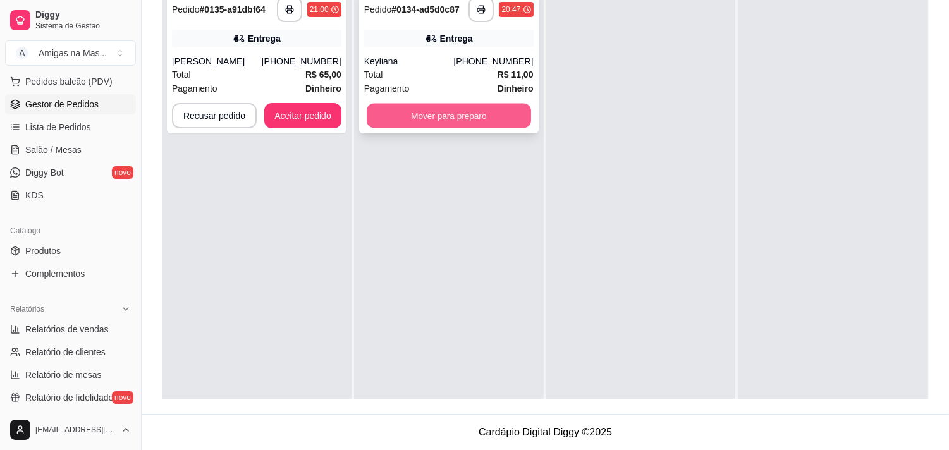
click at [413, 118] on button "Mover para preparo" at bounding box center [449, 116] width 164 height 25
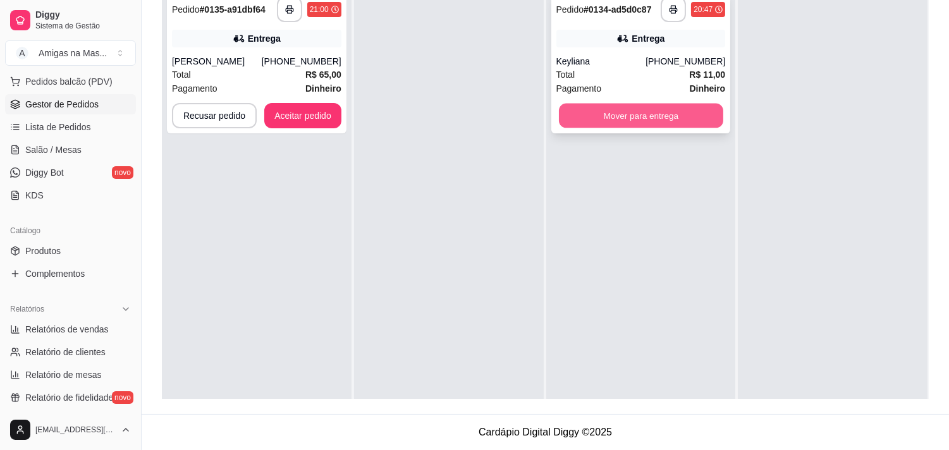
click at [635, 111] on button "Mover para entrega" at bounding box center [641, 116] width 164 height 25
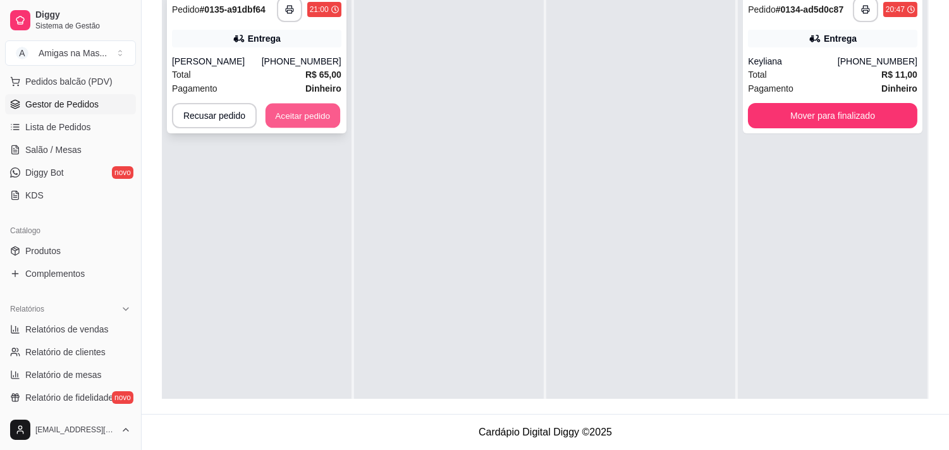
click at [305, 118] on button "Aceitar pedido" at bounding box center [302, 116] width 75 height 25
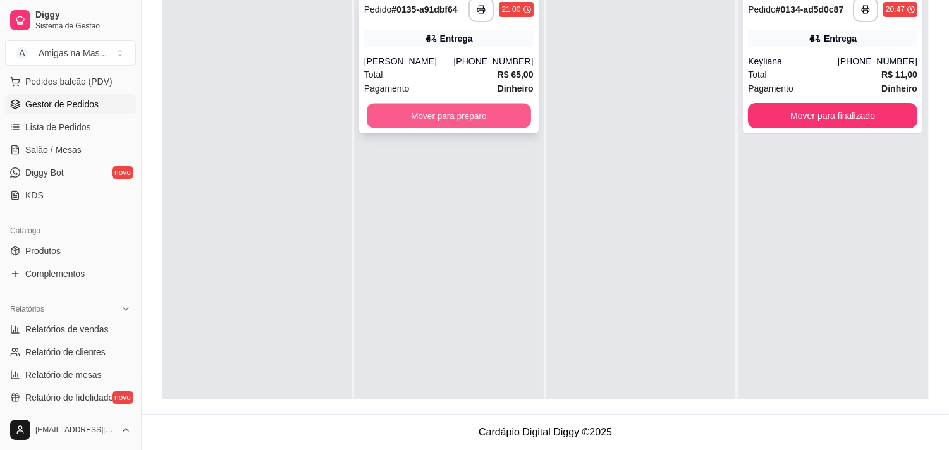
click at [413, 115] on button "Mover para preparo" at bounding box center [449, 116] width 164 height 25
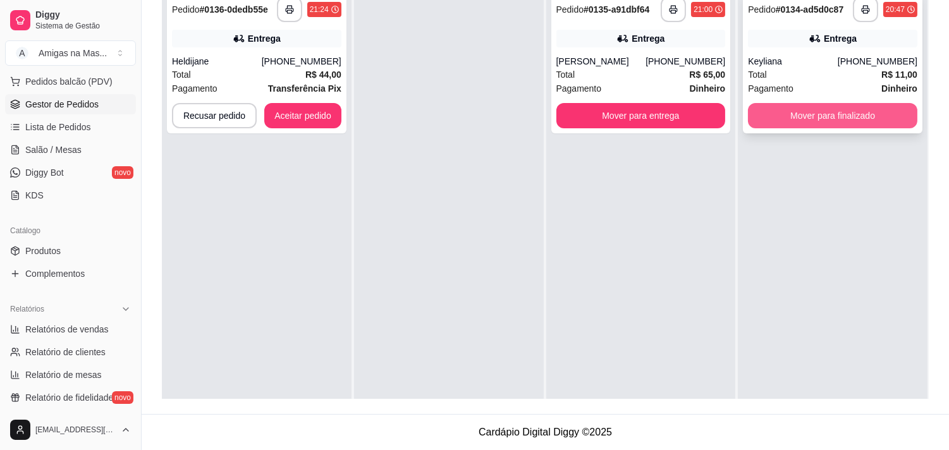
click at [797, 111] on button "Mover para finalizado" at bounding box center [832, 115] width 169 height 25
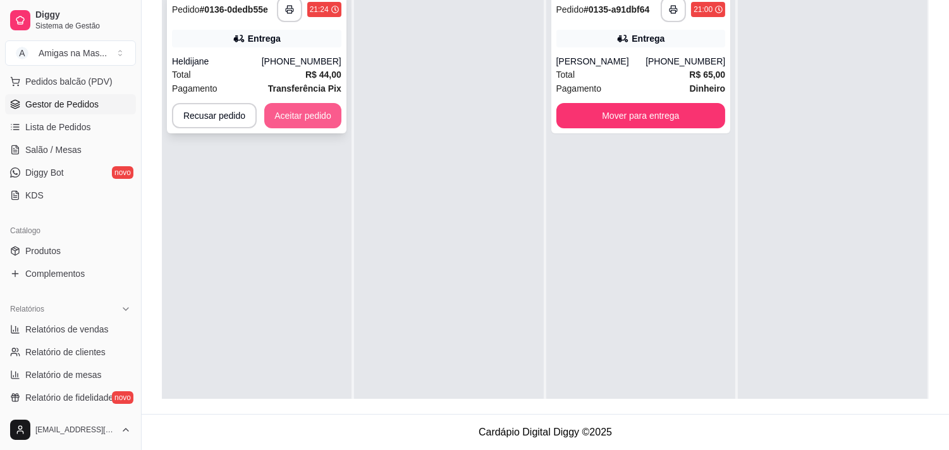
click at [296, 119] on button "Aceitar pedido" at bounding box center [302, 115] width 77 height 25
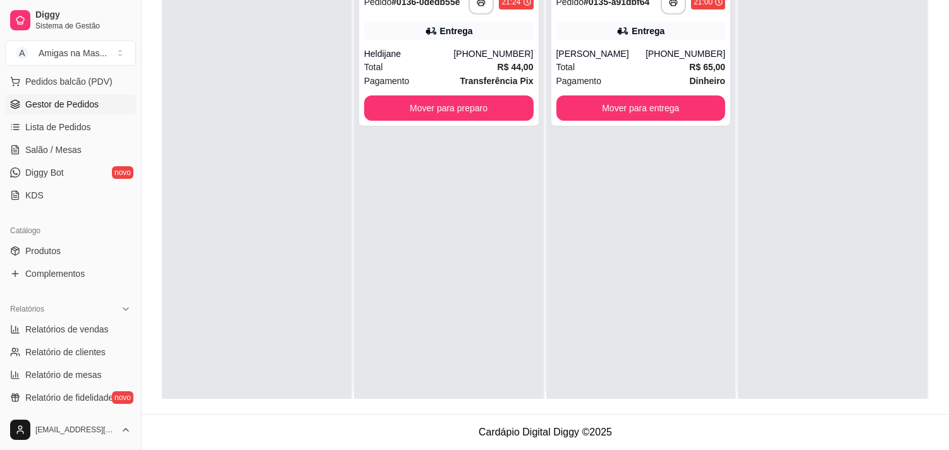
scroll to position [35, 0]
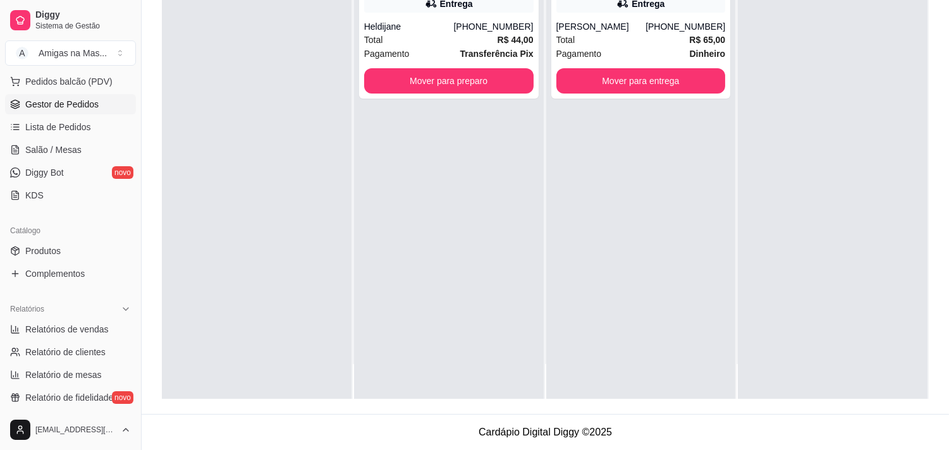
click at [854, 152] on div at bounding box center [832, 174] width 190 height 450
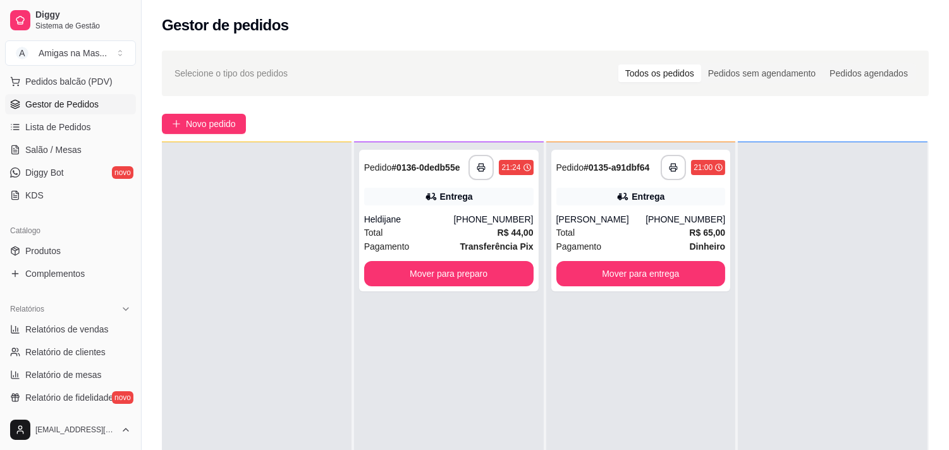
click at [948, 181] on div "**********" at bounding box center [545, 325] width 807 height 564
drag, startPoint x: 1048, startPoint y: 169, endPoint x: 689, endPoint y: 380, distance: 416.1
click at [948, 181] on div "**********" at bounding box center [545, 325] width 807 height 564
click at [703, 378] on div "**********" at bounding box center [641, 367] width 190 height 450
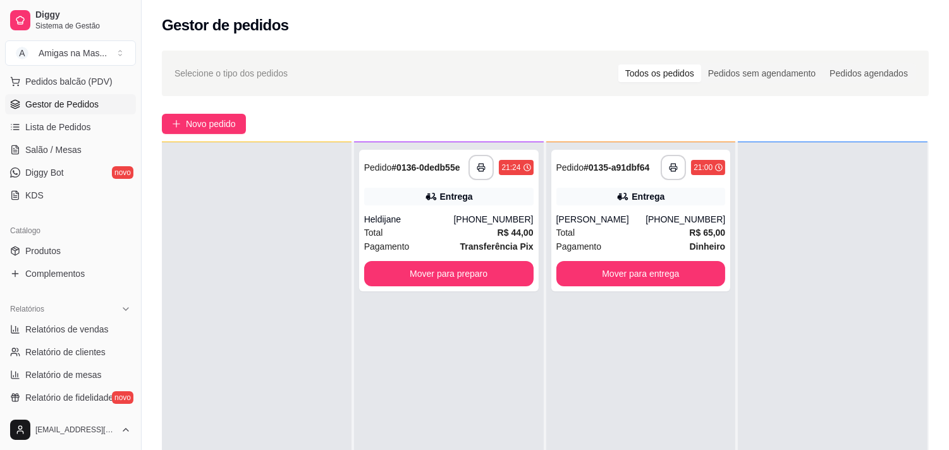
click at [703, 378] on div "**********" at bounding box center [641, 367] width 190 height 450
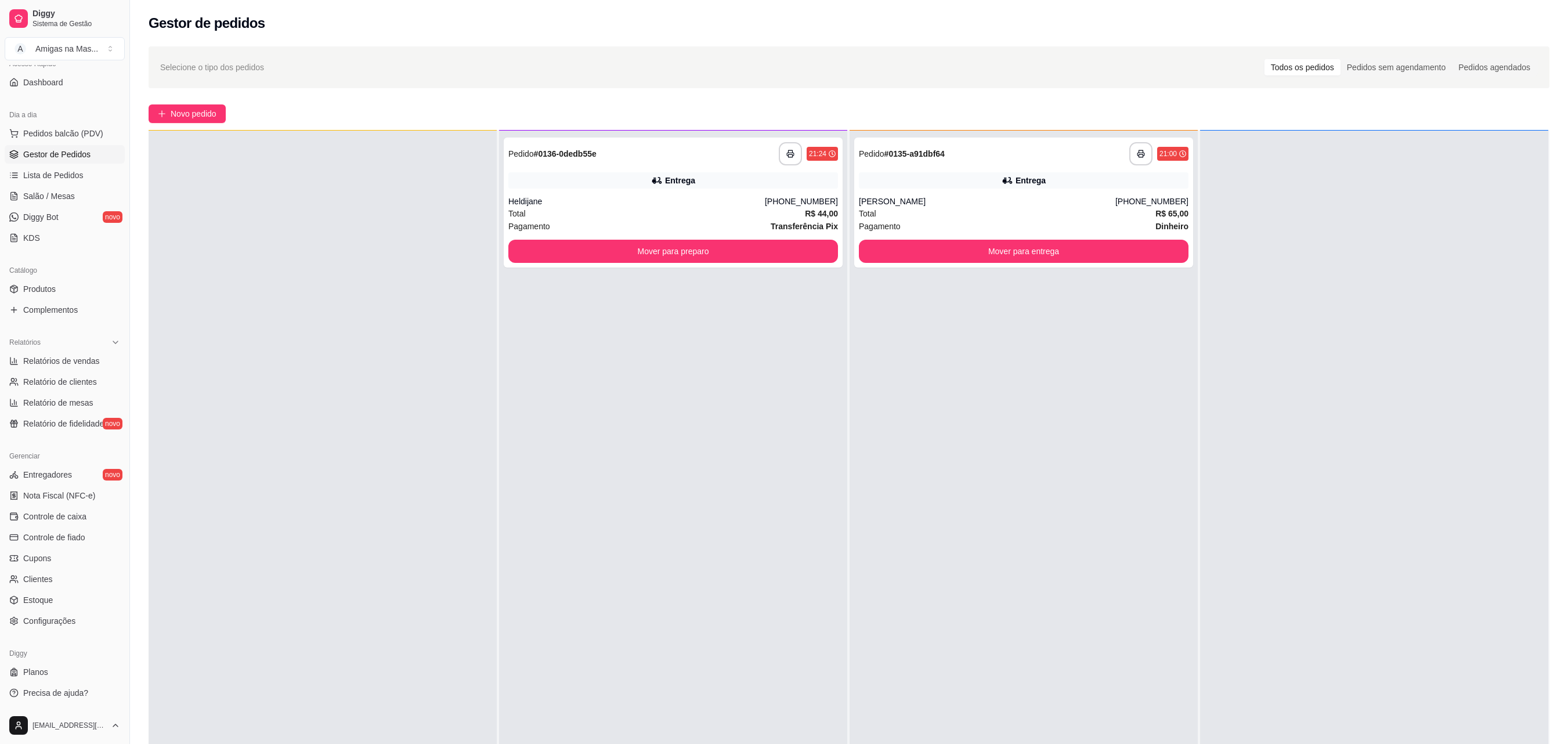
scroll to position [31, 0]
click at [716, 412] on div "**********" at bounding box center [672, 503] width 348 height 744
click at [705, 250] on button "Mover para preparo" at bounding box center [673, 252] width 330 height 23
click at [871, 246] on button "Mover para entrega" at bounding box center [1023, 252] width 330 height 23
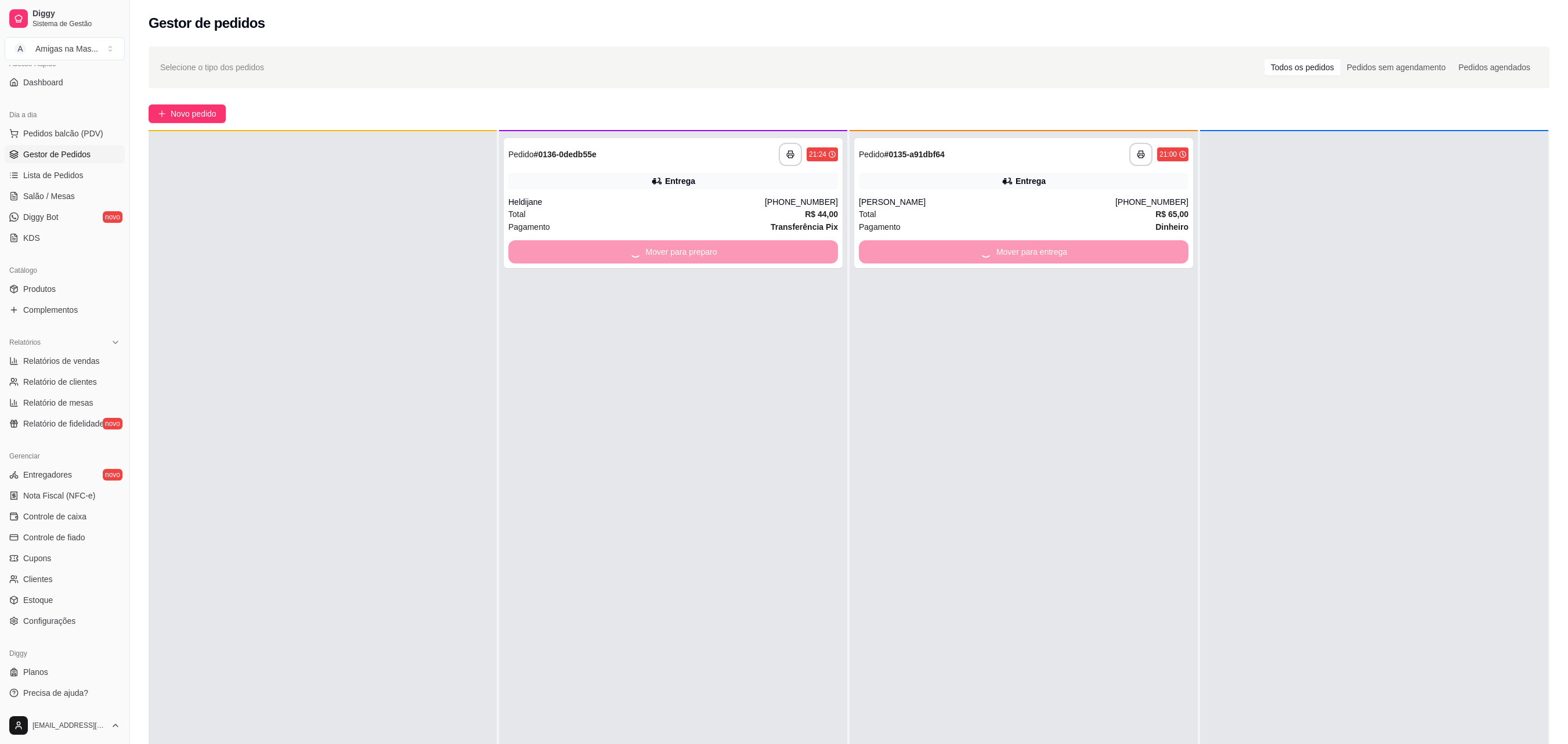
click at [871, 412] on div "**********" at bounding box center [1023, 503] width 348 height 744
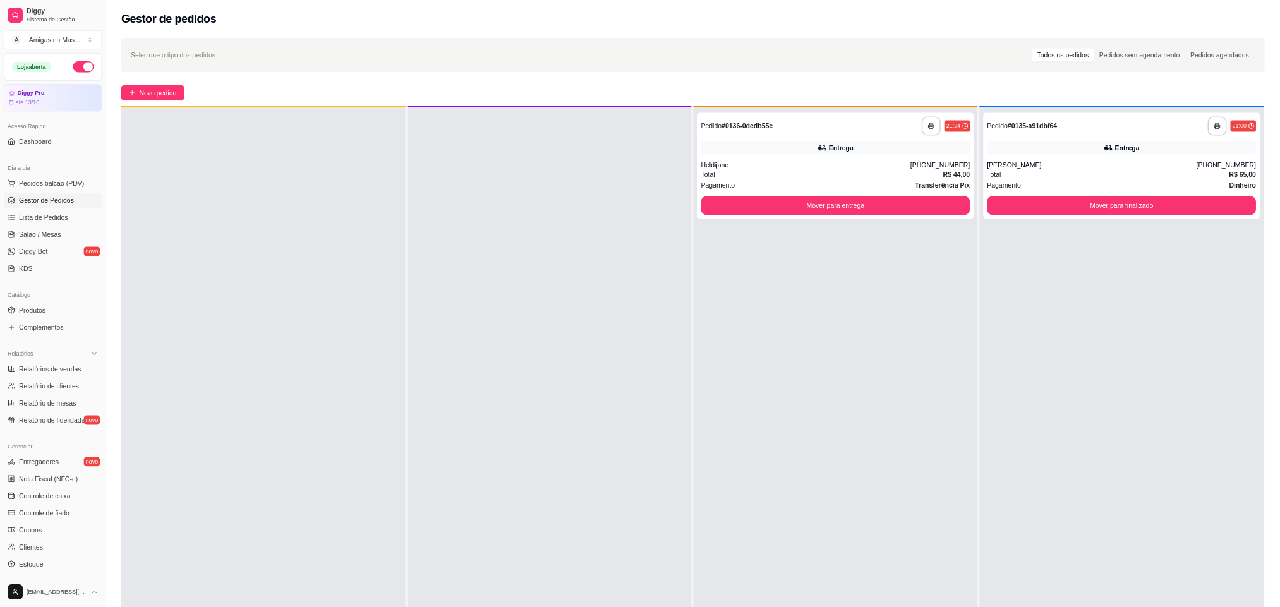
scroll to position [35, 0]
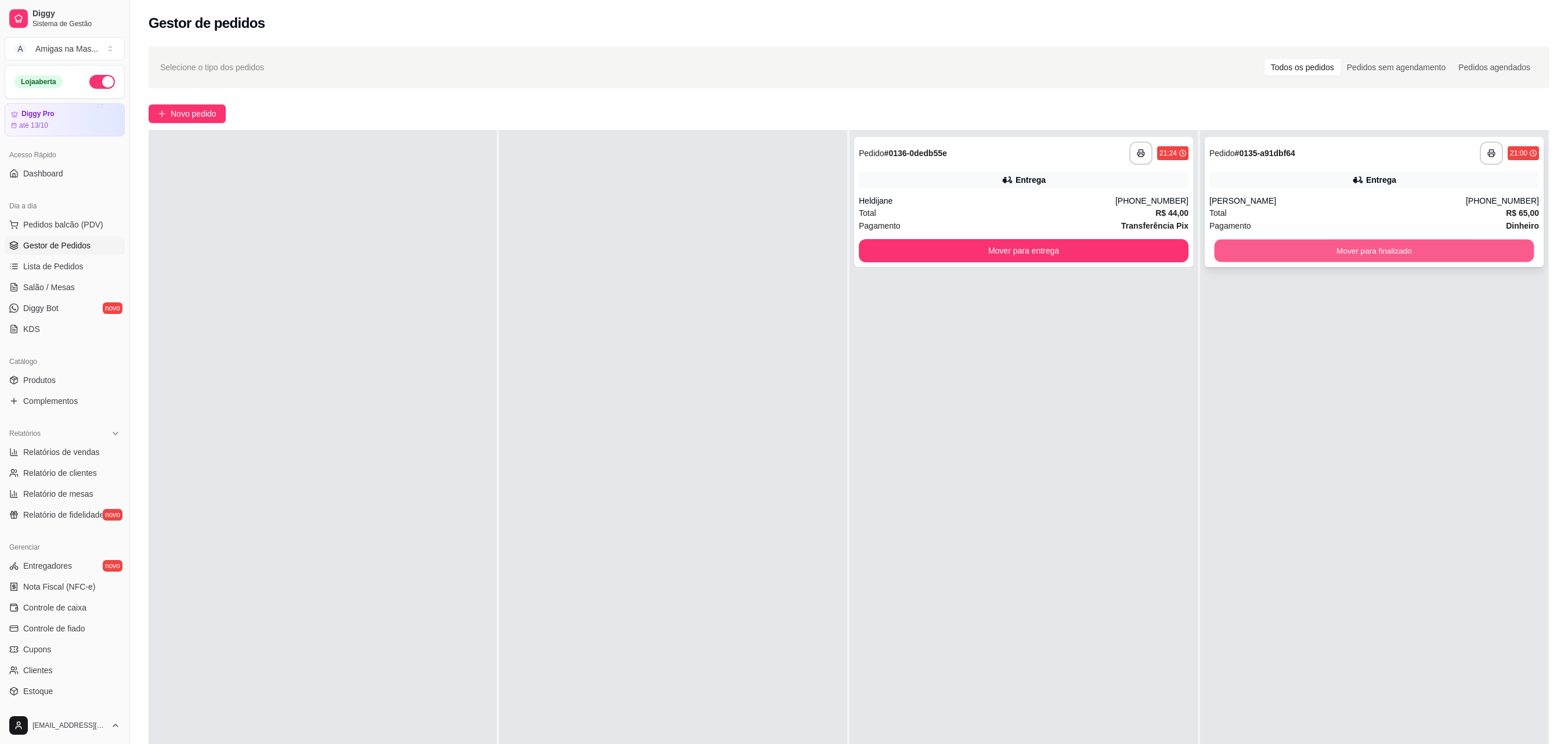
click at [871, 255] on button "Mover para finalizado" at bounding box center [1375, 251] width 320 height 23
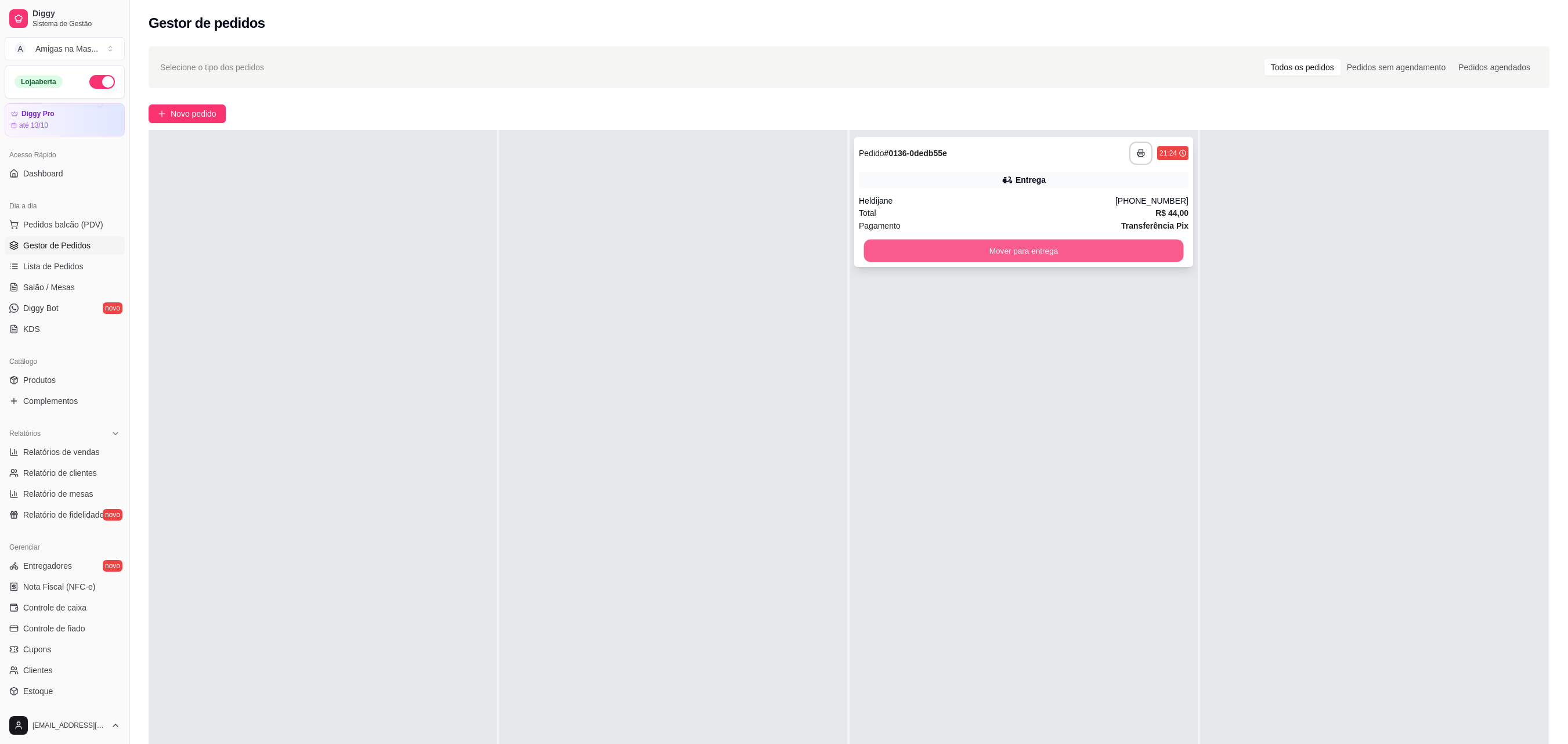
click at [871, 252] on button "Mover para entrega" at bounding box center [1024, 251] width 320 height 23
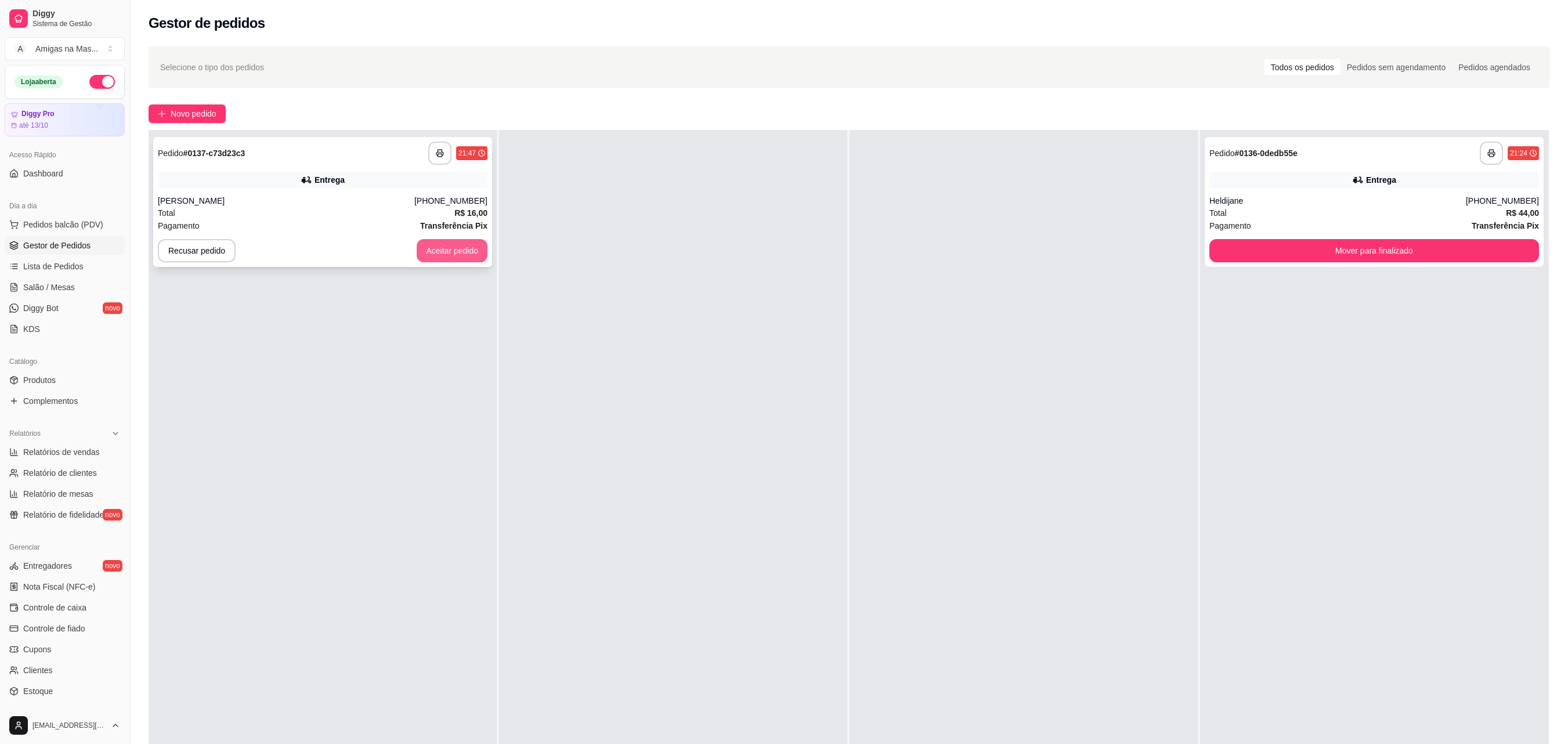
click at [449, 260] on button "Aceitar pedido" at bounding box center [452, 250] width 71 height 23
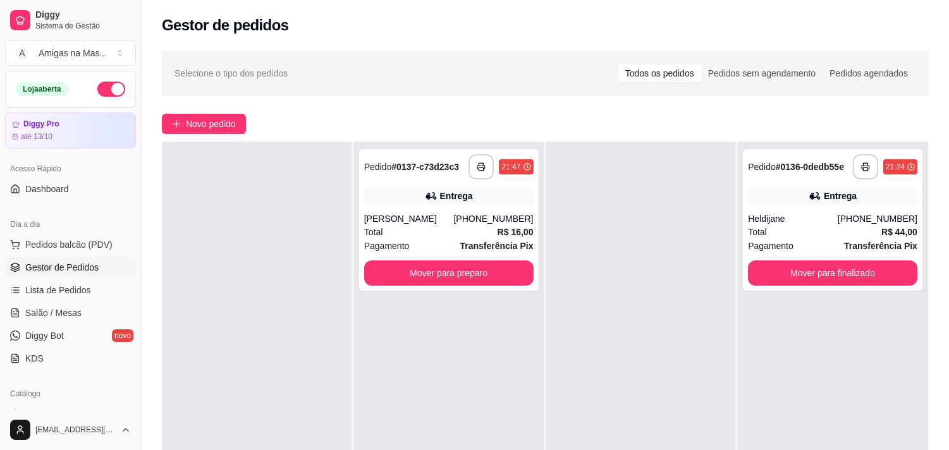
scroll to position [35, 0]
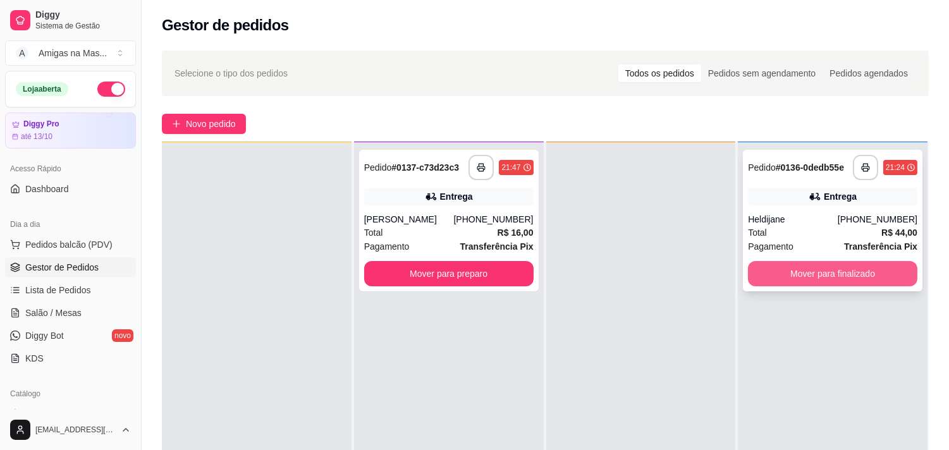
click at [839, 269] on button "Mover para finalizado" at bounding box center [832, 273] width 169 height 25
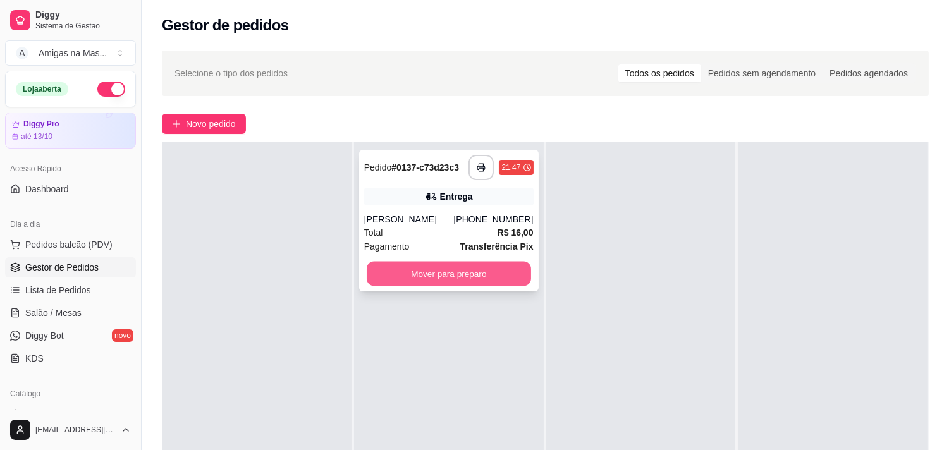
click at [471, 276] on button "Mover para preparo" at bounding box center [449, 274] width 164 height 25
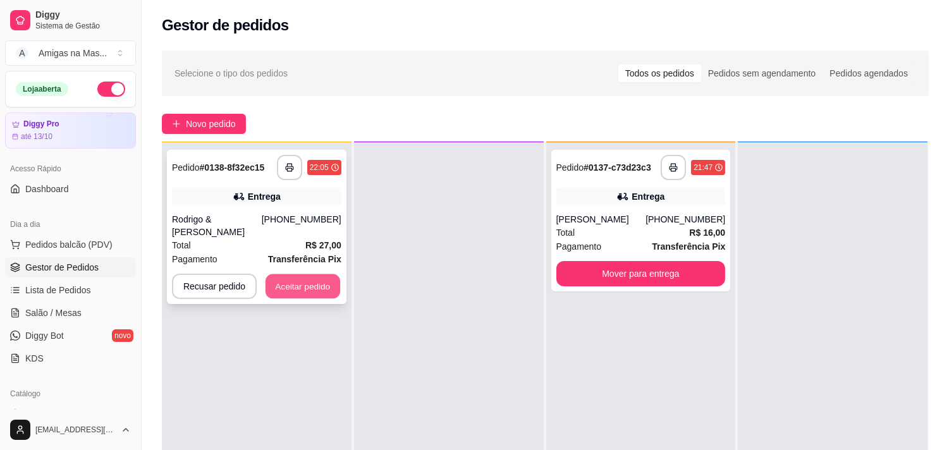
click at [286, 274] on button "Aceitar pedido" at bounding box center [302, 286] width 75 height 25
